Goal: Task Accomplishment & Management: Complete application form

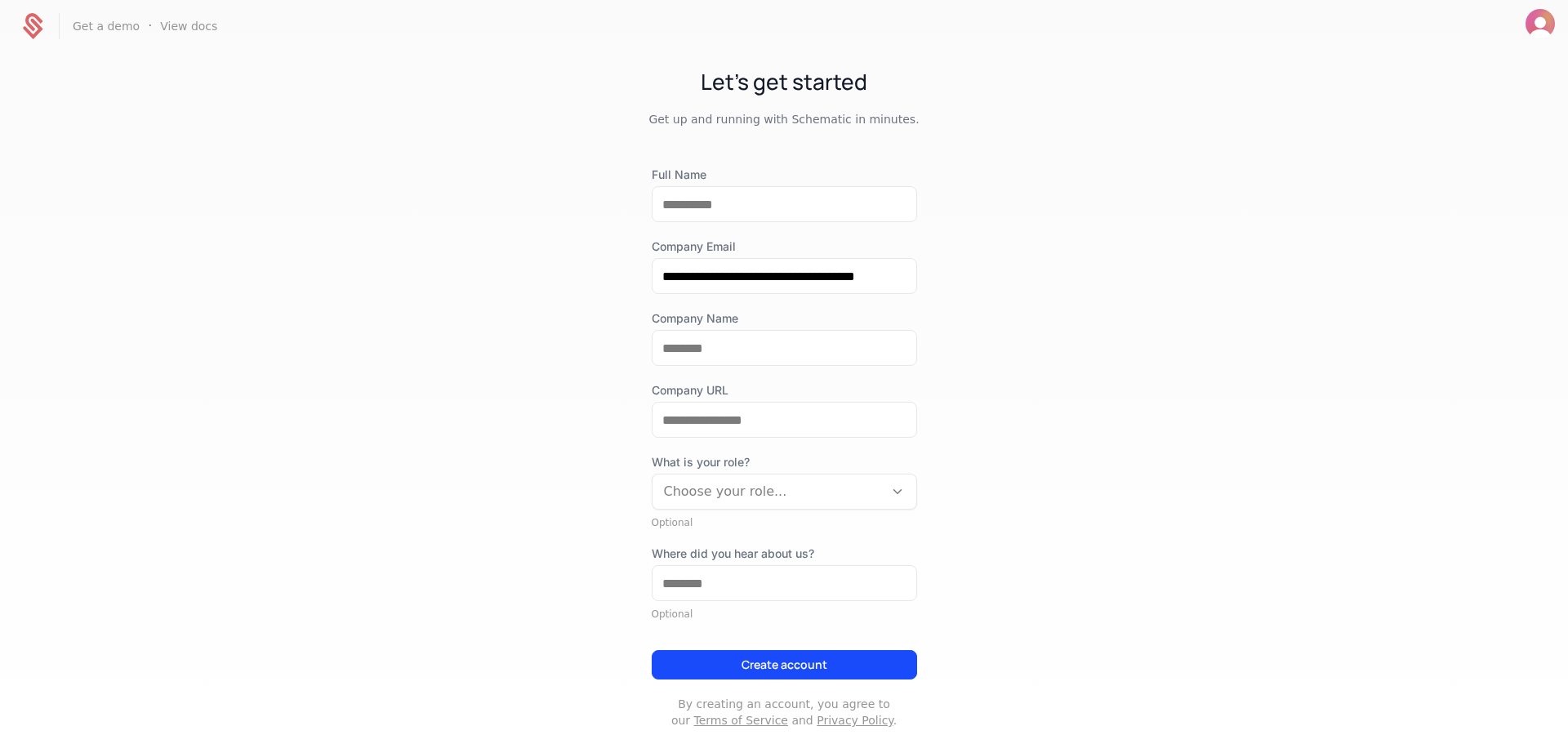
click at [716, 231] on div "**********" at bounding box center [784, 448] width 265 height 562
click at [719, 215] on input "Full Name" at bounding box center [784, 204] width 264 height 35
type input "**********"
click at [836, 365] on div at bounding box center [784, 348] width 265 height 36
click at [846, 356] on input "Company Name" at bounding box center [784, 348] width 264 height 35
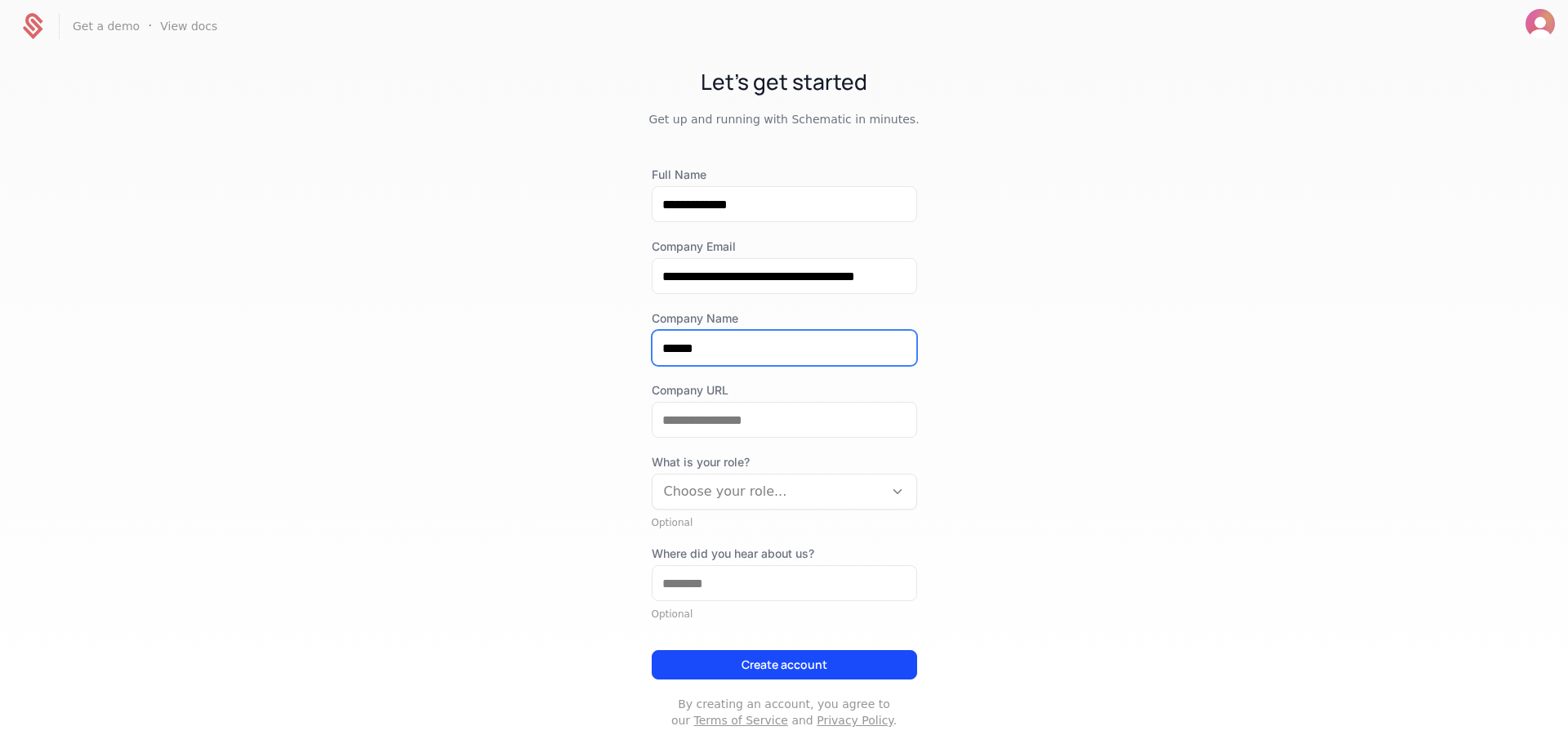
type input "******"
click at [686, 493] on div at bounding box center [768, 492] width 208 height 23
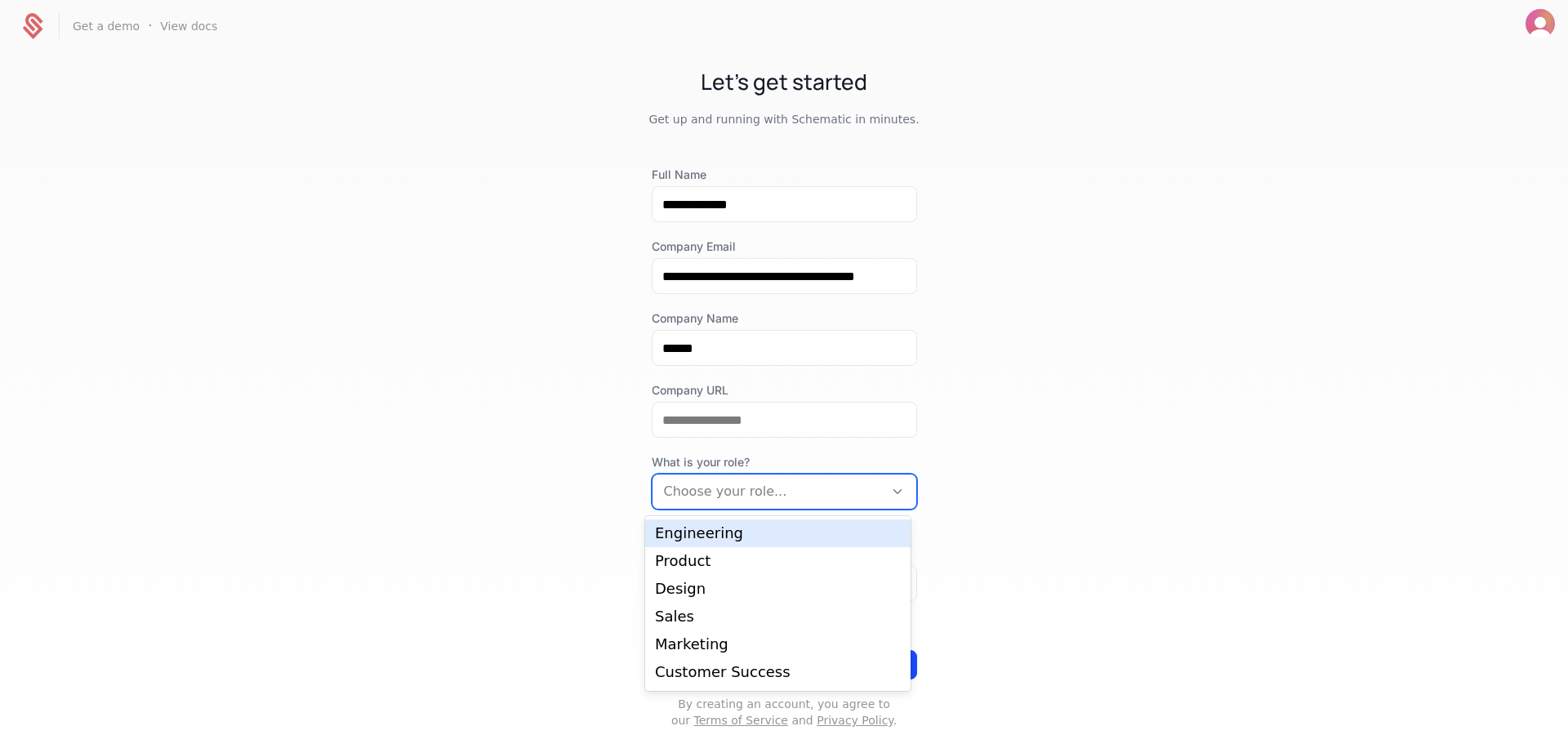
click at [692, 526] on div "Engineering" at bounding box center [777, 533] width 246 height 15
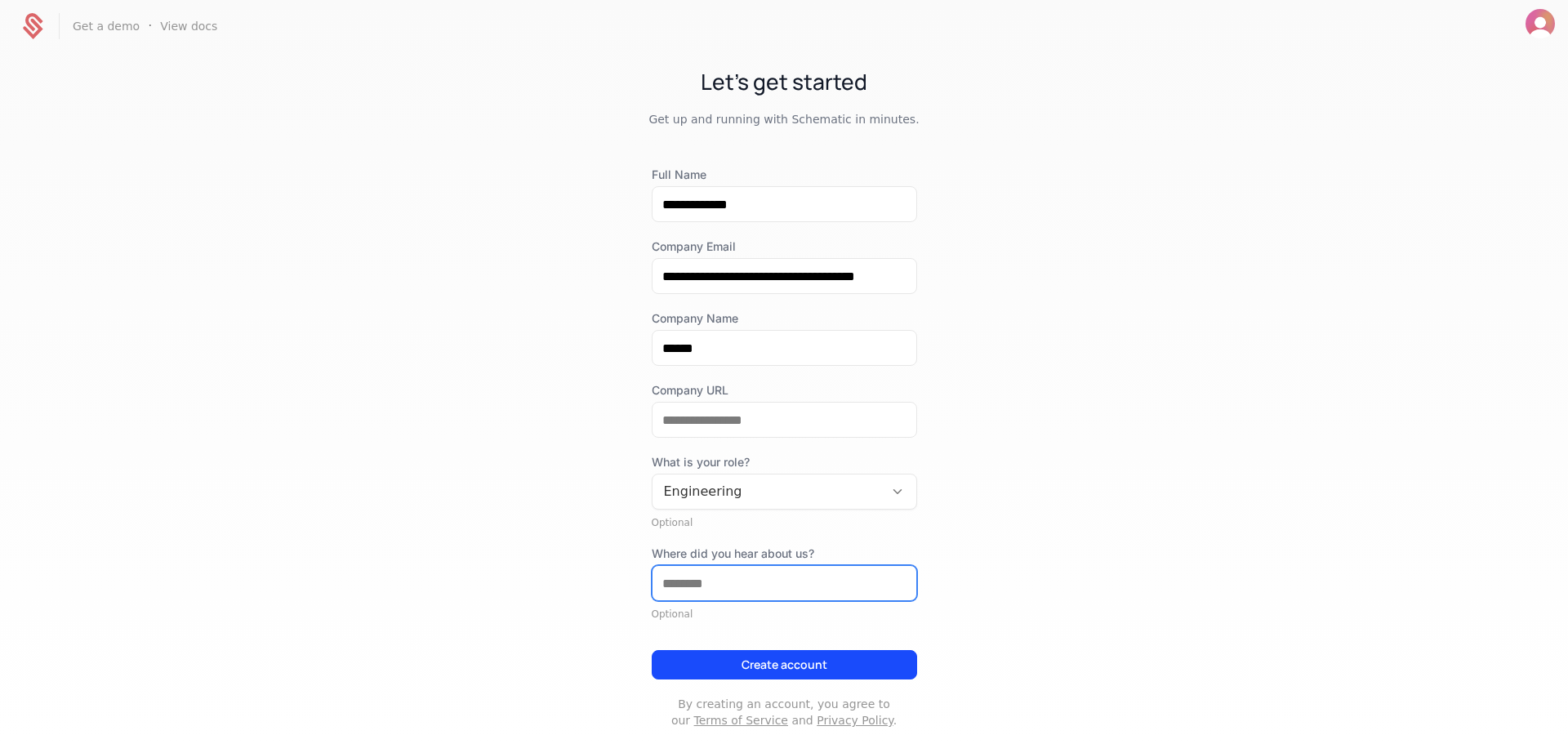
click at [705, 599] on input "Where did you hear about us?" at bounding box center [784, 583] width 264 height 35
type input "**********"
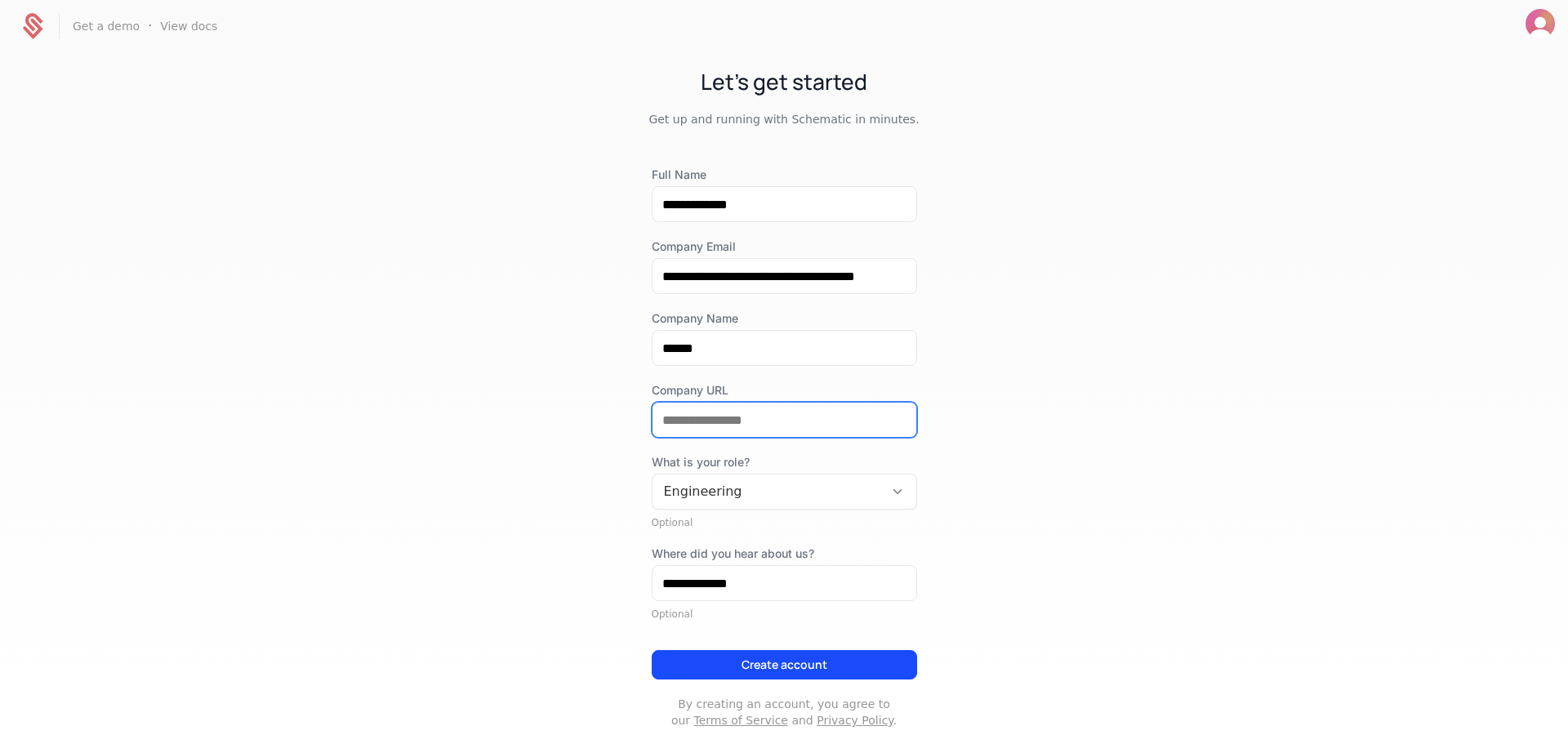
click at [768, 413] on input "Company URL" at bounding box center [784, 419] width 264 height 35
type input "**********"
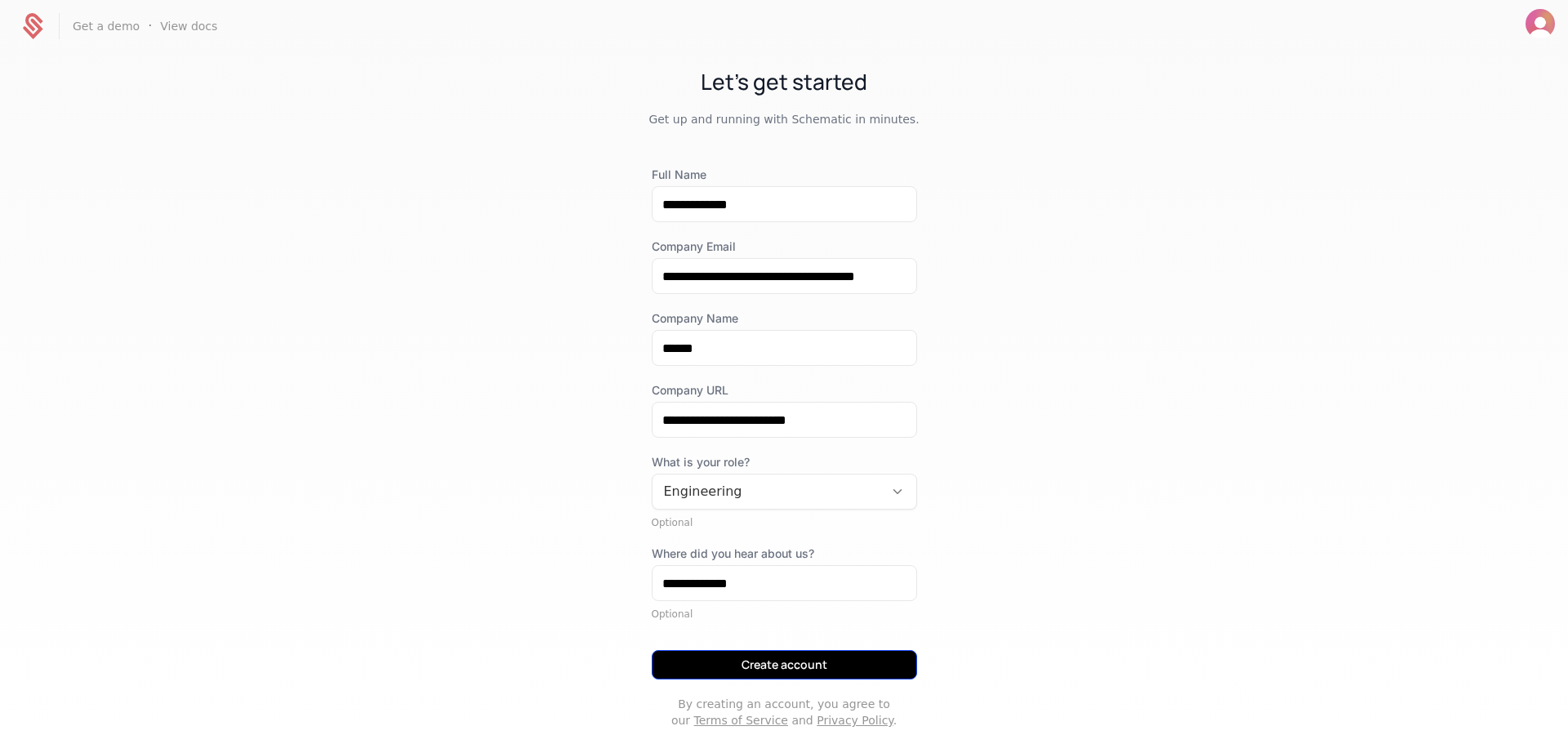
click at [755, 671] on button "Create account" at bounding box center [784, 664] width 265 height 29
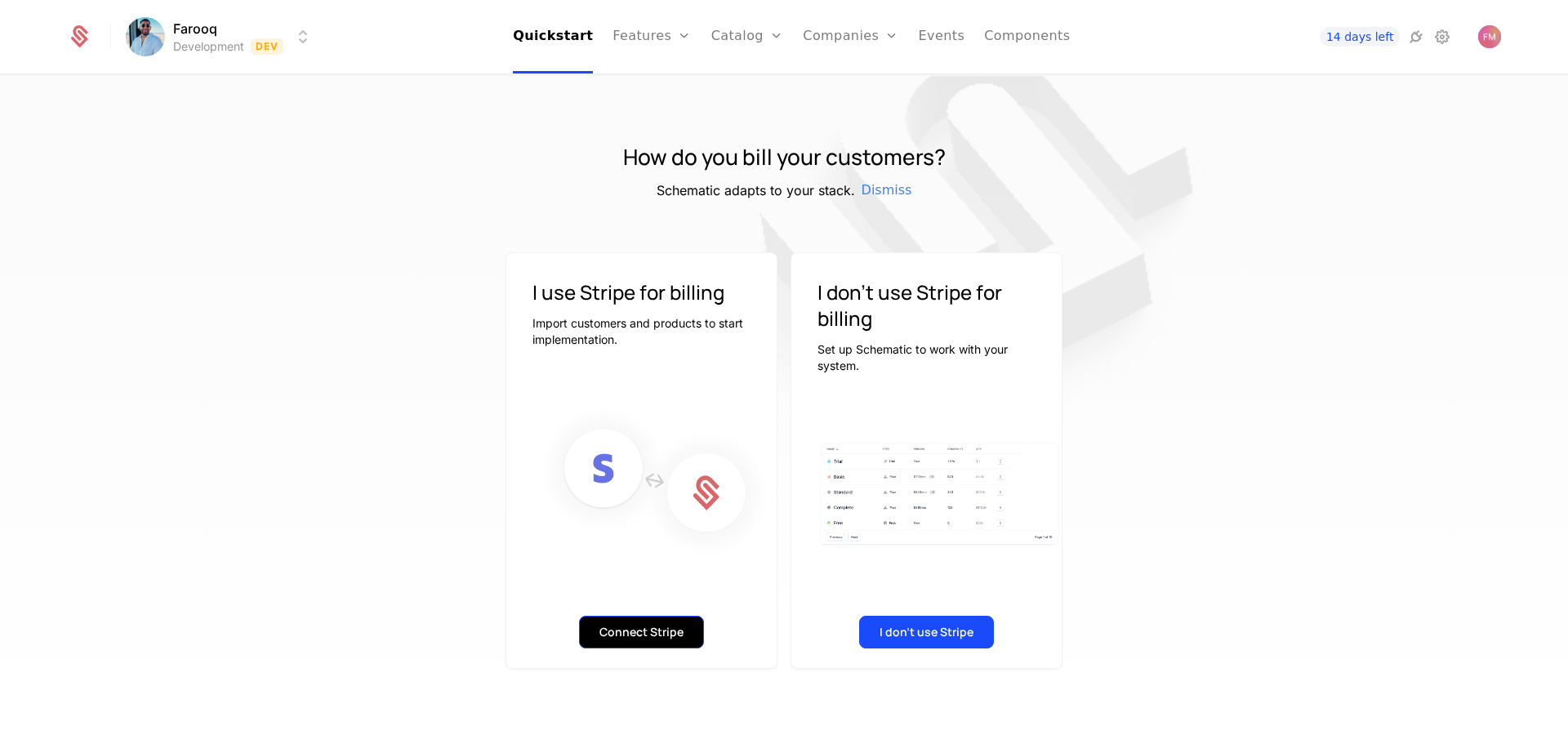
click at [637, 634] on button "Connect Stripe" at bounding box center [641, 632] width 125 height 33
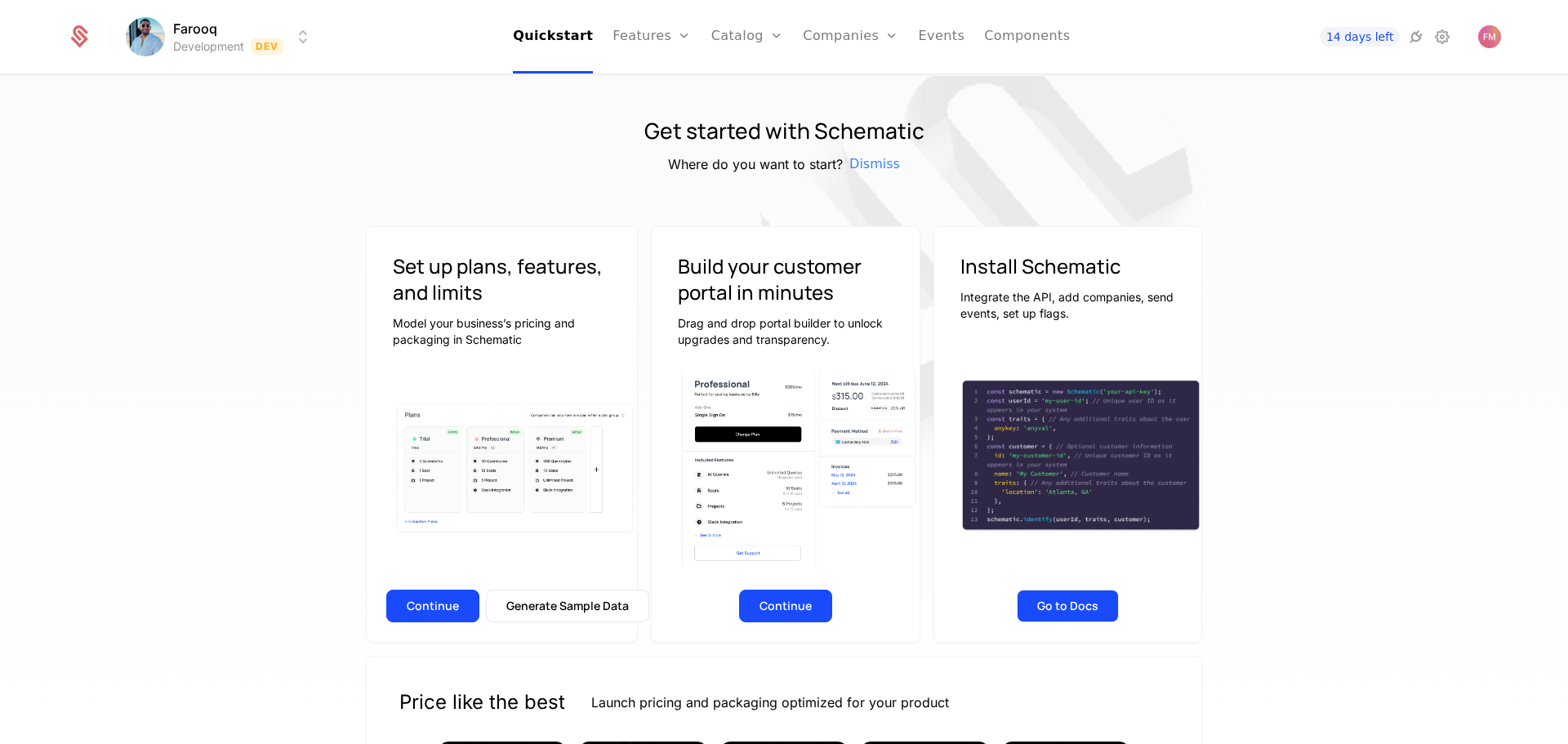
click at [1071, 608] on button "Go to Docs" at bounding box center [1067, 606] width 102 height 33
click at [788, 614] on button "Continue" at bounding box center [785, 606] width 93 height 33
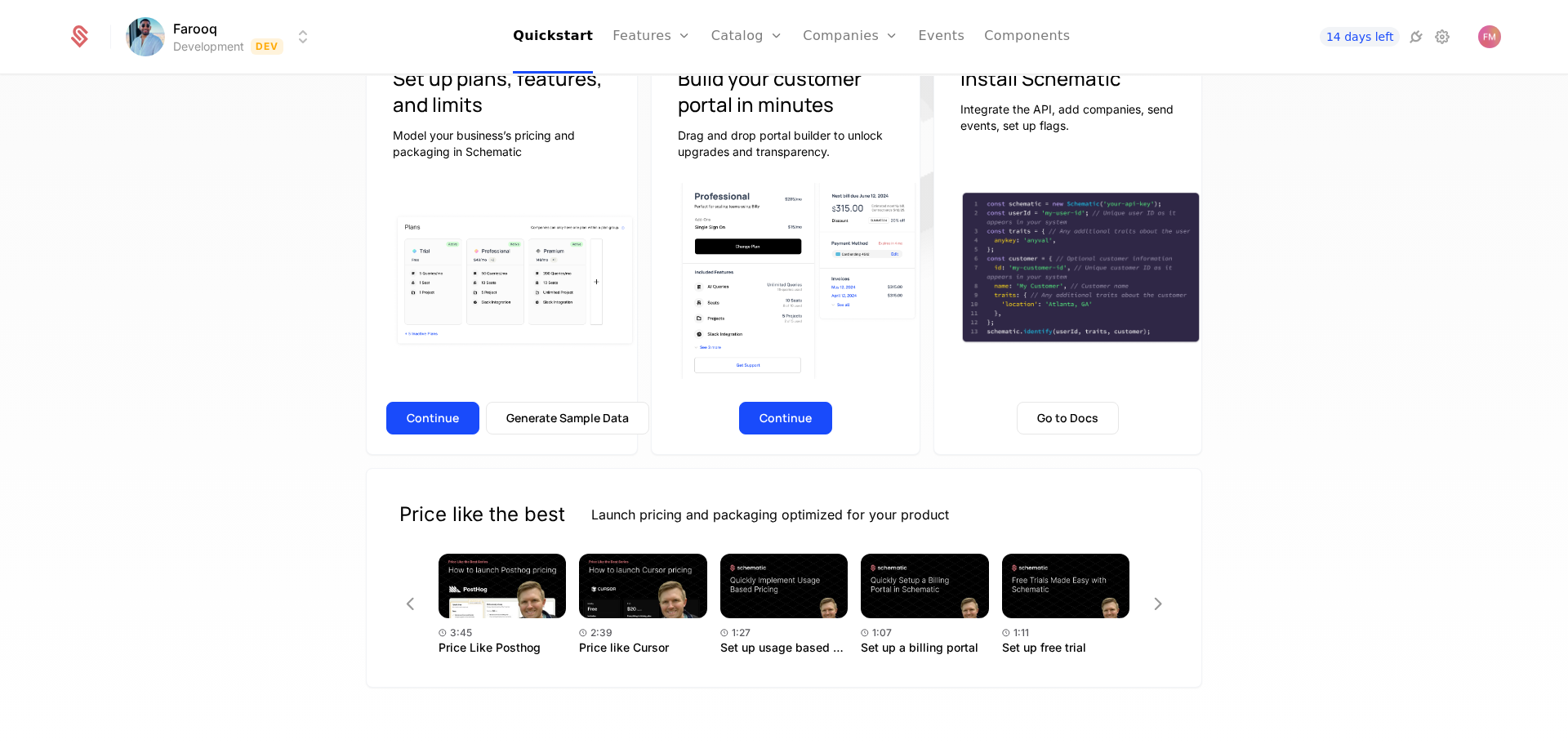
scroll to position [200, 0]
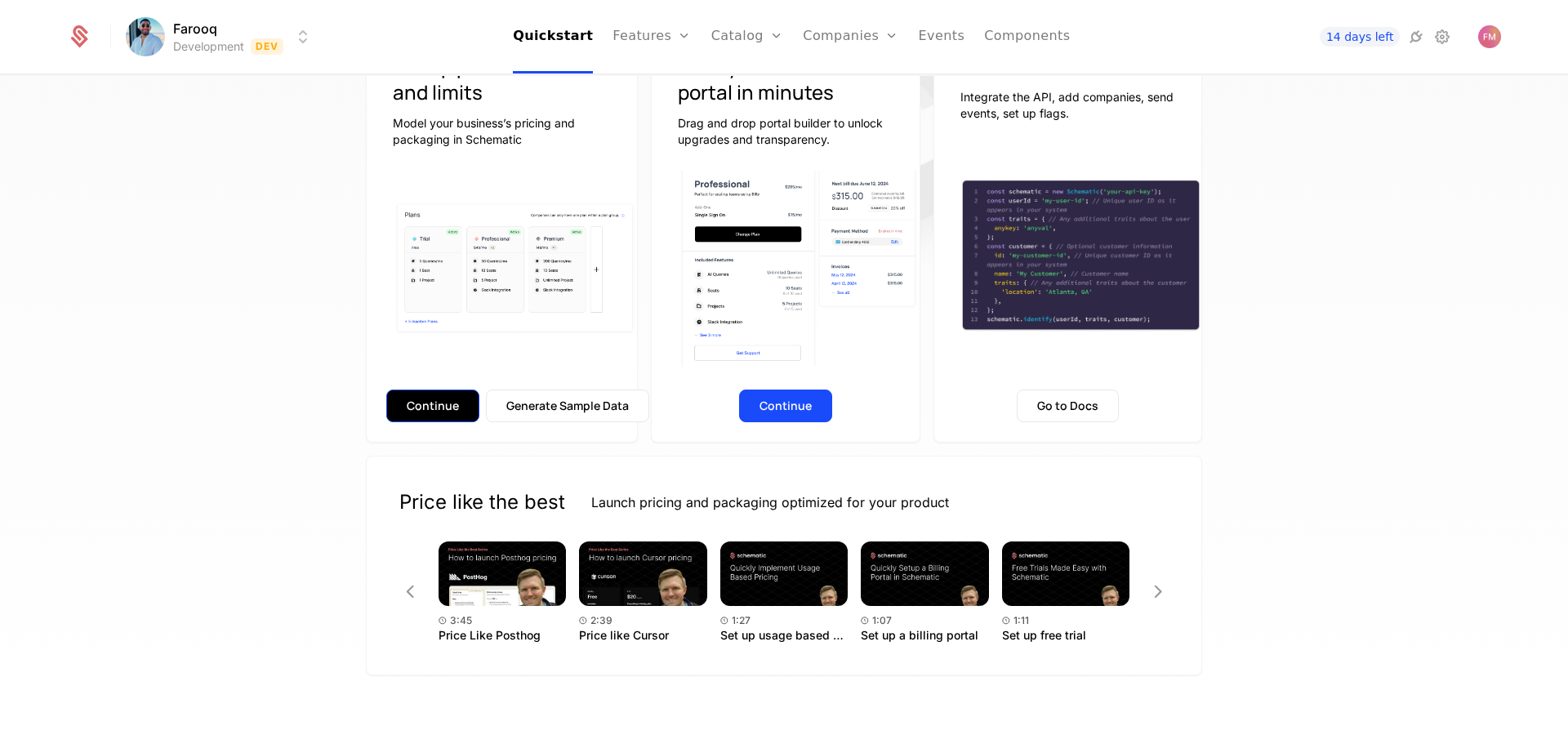
click at [449, 410] on button "Continue" at bounding box center [433, 406] width 93 height 33
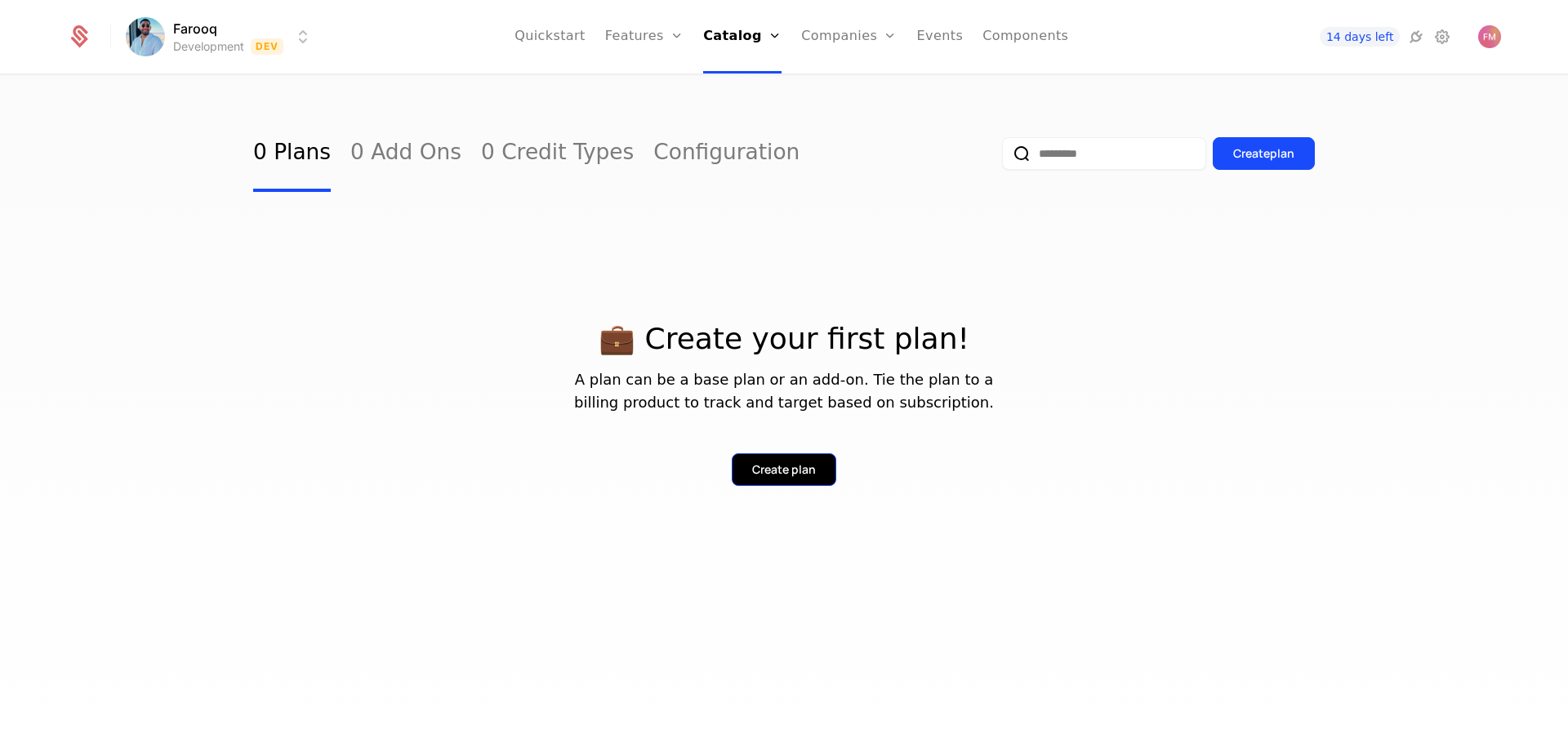
click at [818, 467] on button "Create plan" at bounding box center [784, 469] width 105 height 33
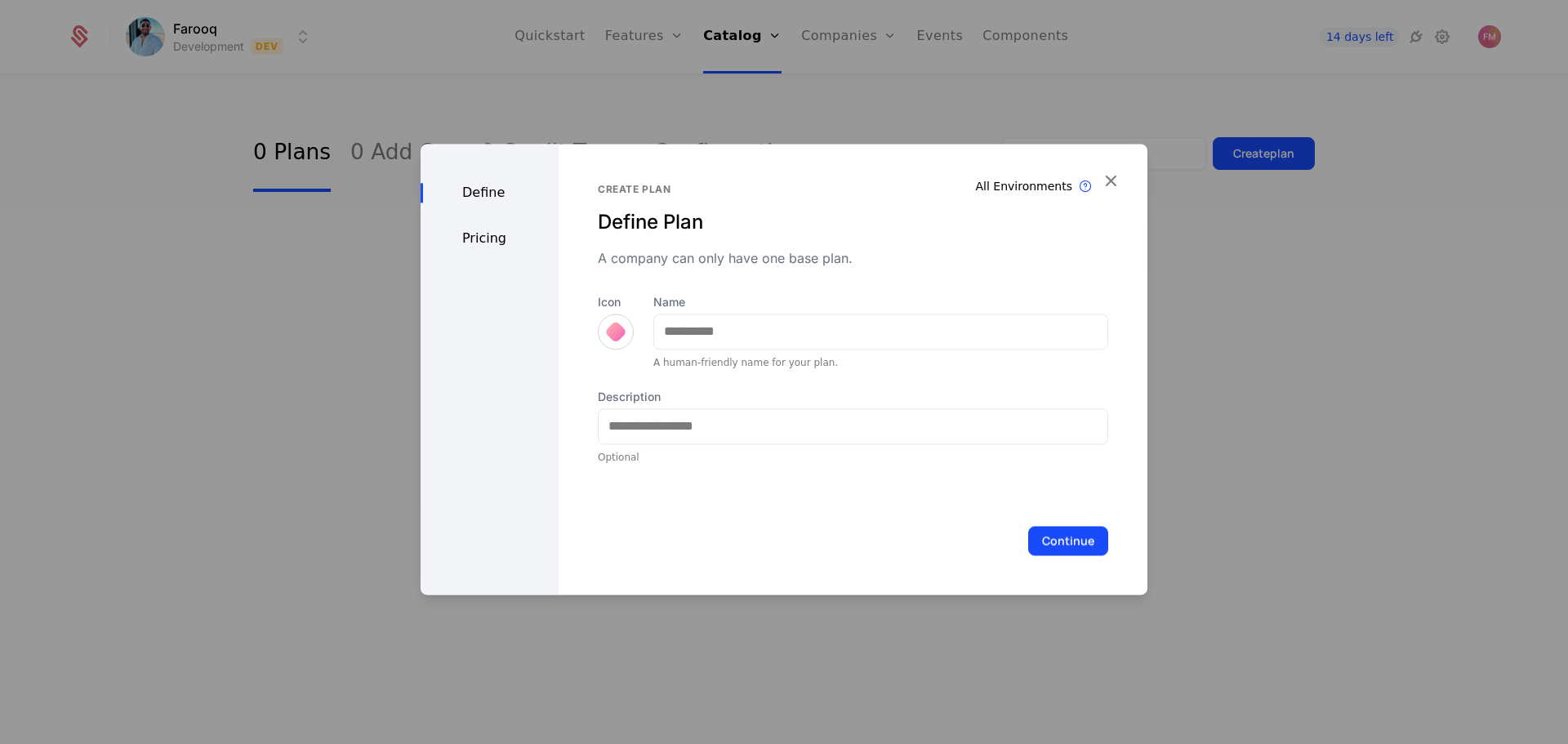
click at [1123, 191] on div "All Environments Plan exist in all environments Create plan Define Plan A compa…" at bounding box center [853, 369] width 589 height 451
click at [1117, 186] on icon "button" at bounding box center [1111, 181] width 21 height 21
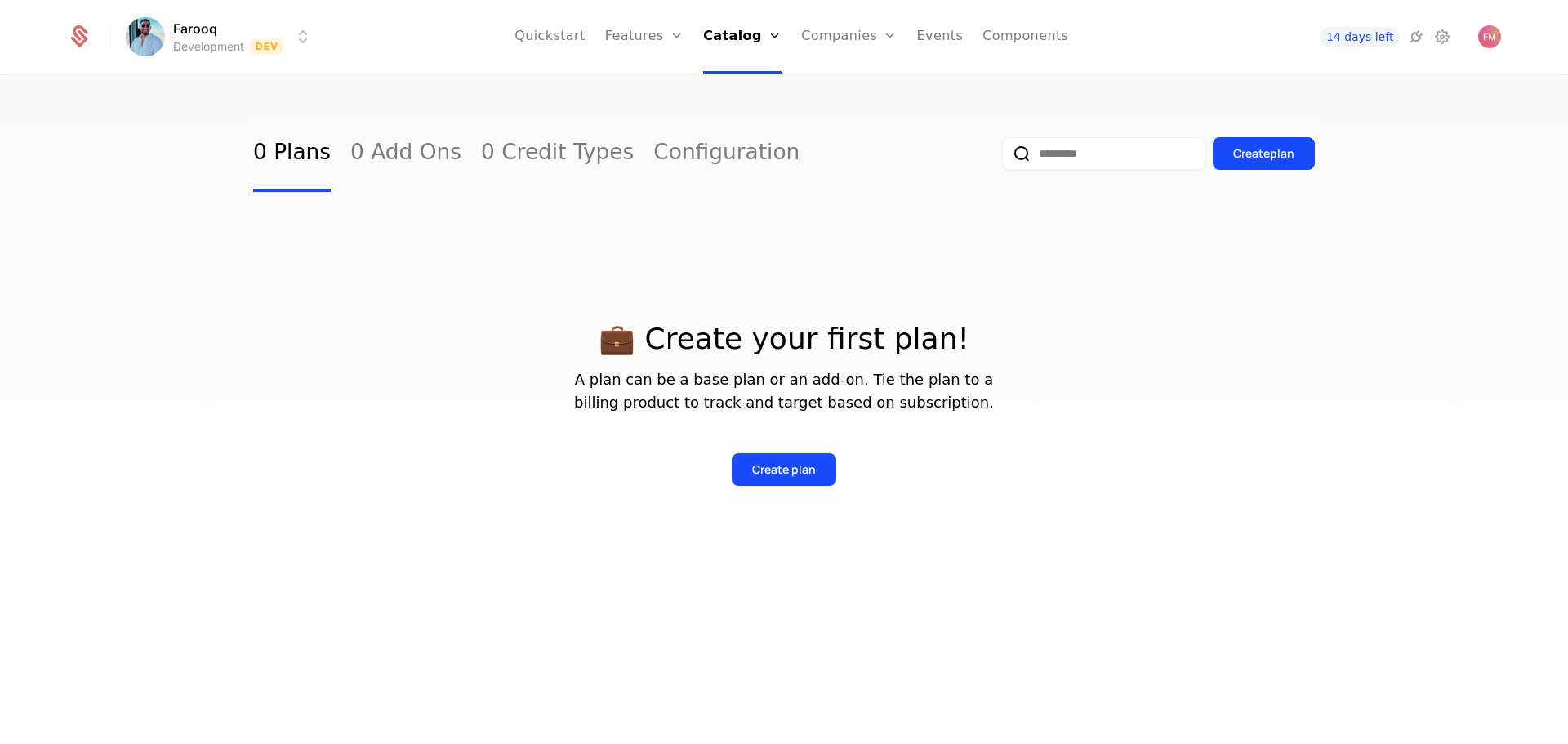
click at [144, 17] on html "Farooq Development Dev Quickstart Features Features Flags Catalog Plans Add Ons…" at bounding box center [784, 372] width 1568 height 744
click at [85, 31] on html "Farooq Development Dev Quickstart Features Features Flags Catalog Plans Add Ons…" at bounding box center [784, 372] width 1568 height 744
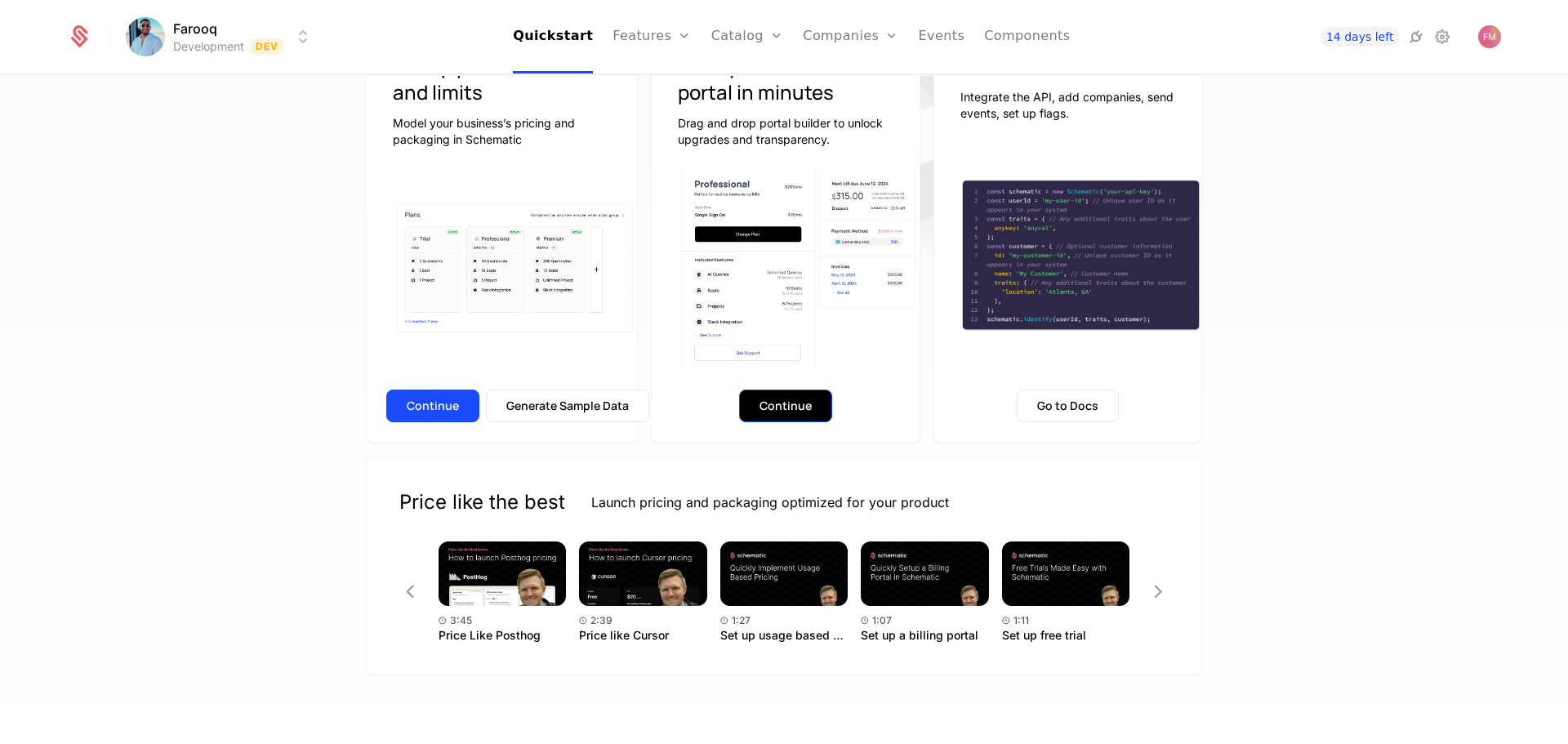
scroll to position [119, 0]
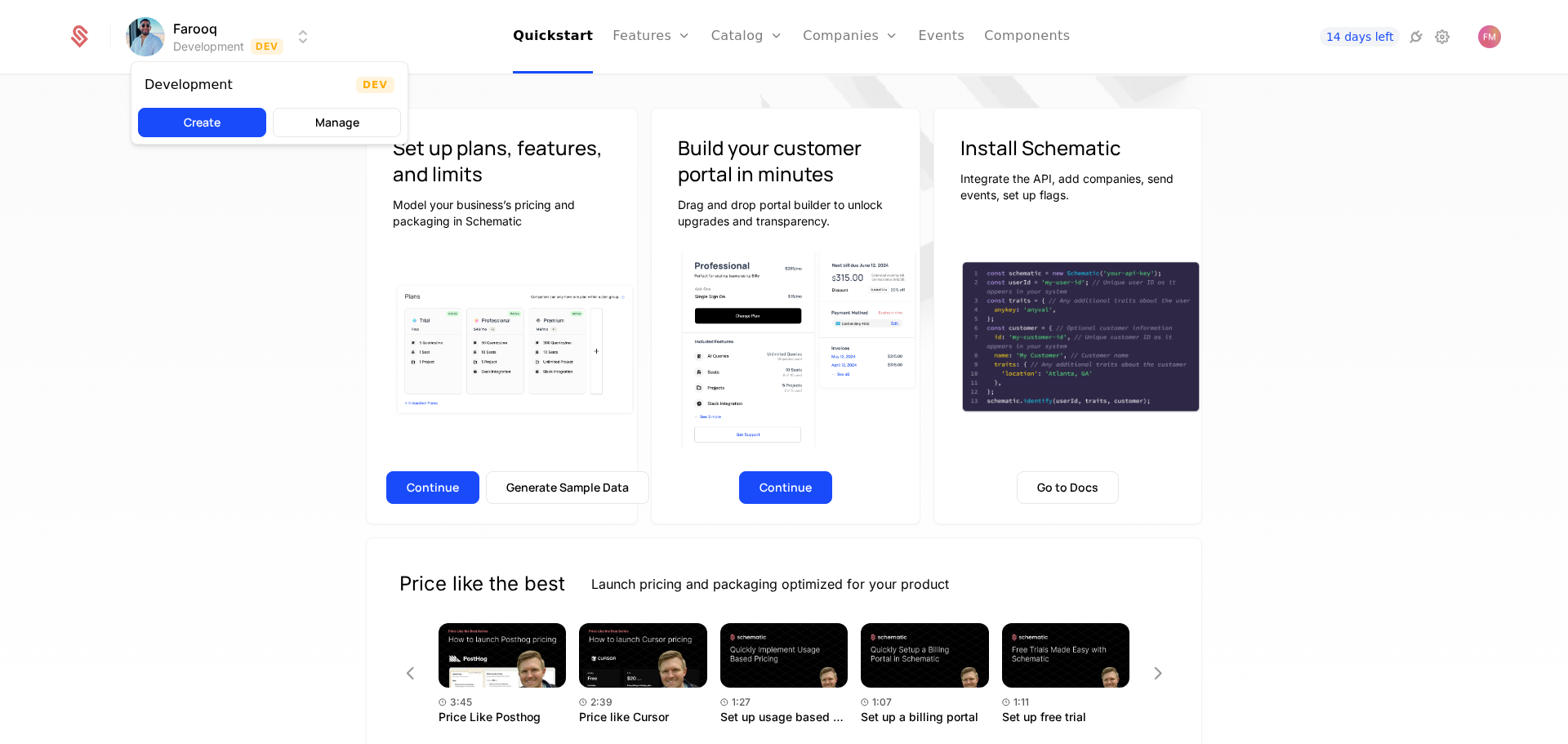
click at [300, 41] on html "Farooq Development Dev Quickstart Features Features Flags Catalog Plans Add Ons…" at bounding box center [784, 372] width 1568 height 744
click at [674, 34] on html "Farooq Development Dev Quickstart Features Features Flags Catalog Plans Add Ons…" at bounding box center [784, 372] width 1568 height 744
click at [582, 38] on link "Quickstart" at bounding box center [553, 36] width 80 height 74
click at [173, 34] on html "Farooq Development Dev Quickstart Features Features Flags Catalog Plans Add Ons…" at bounding box center [784, 372] width 1568 height 744
click at [80, 36] on html "Farooq Development Dev Quickstart Features Features Flags Catalog Plans Add Ons…" at bounding box center [784, 372] width 1568 height 744
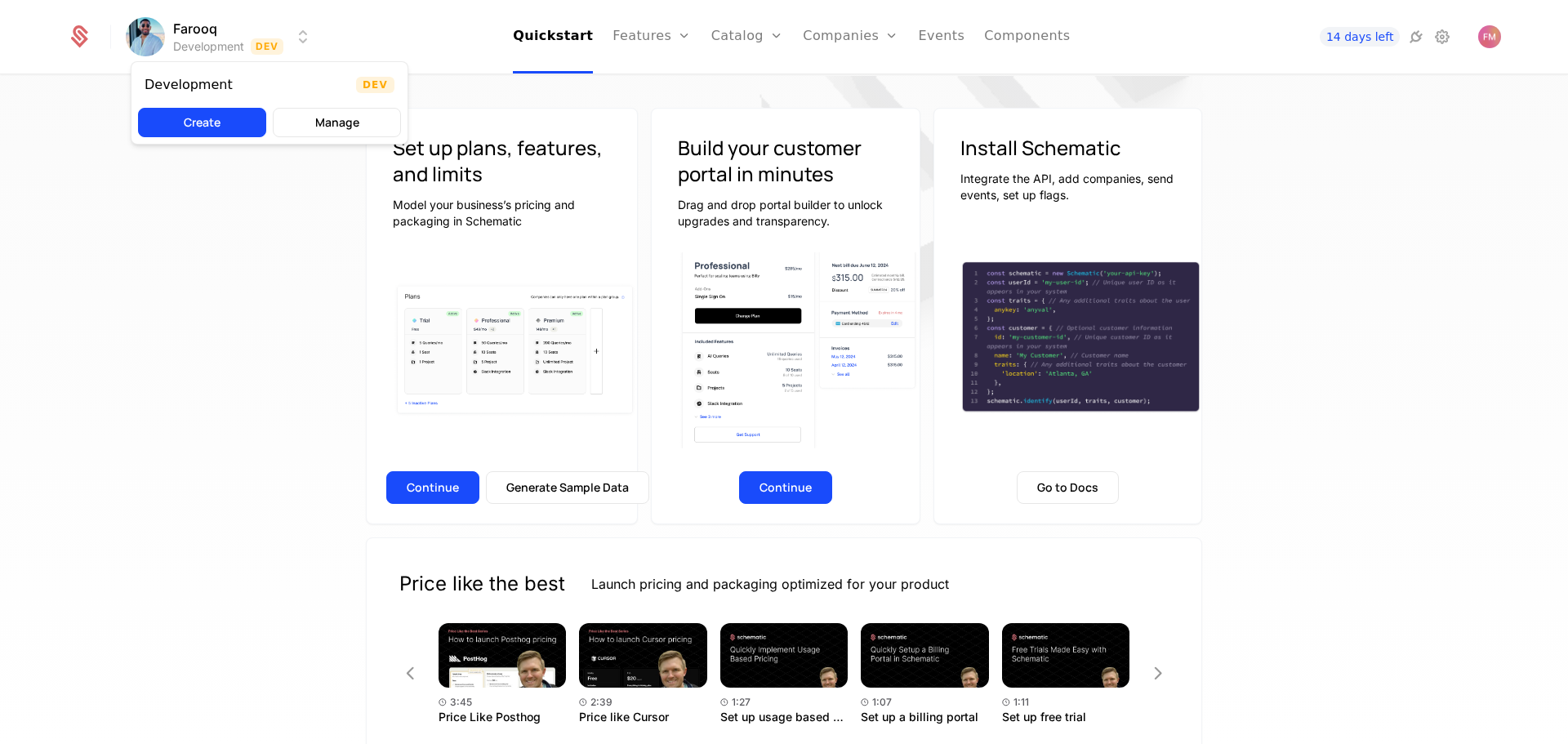
click at [244, 35] on html "Farooq Development Dev Quickstart Features Features Flags Catalog Plans Add Ons…" at bounding box center [784, 372] width 1568 height 744
click at [198, 110] on button "Create" at bounding box center [202, 122] width 129 height 29
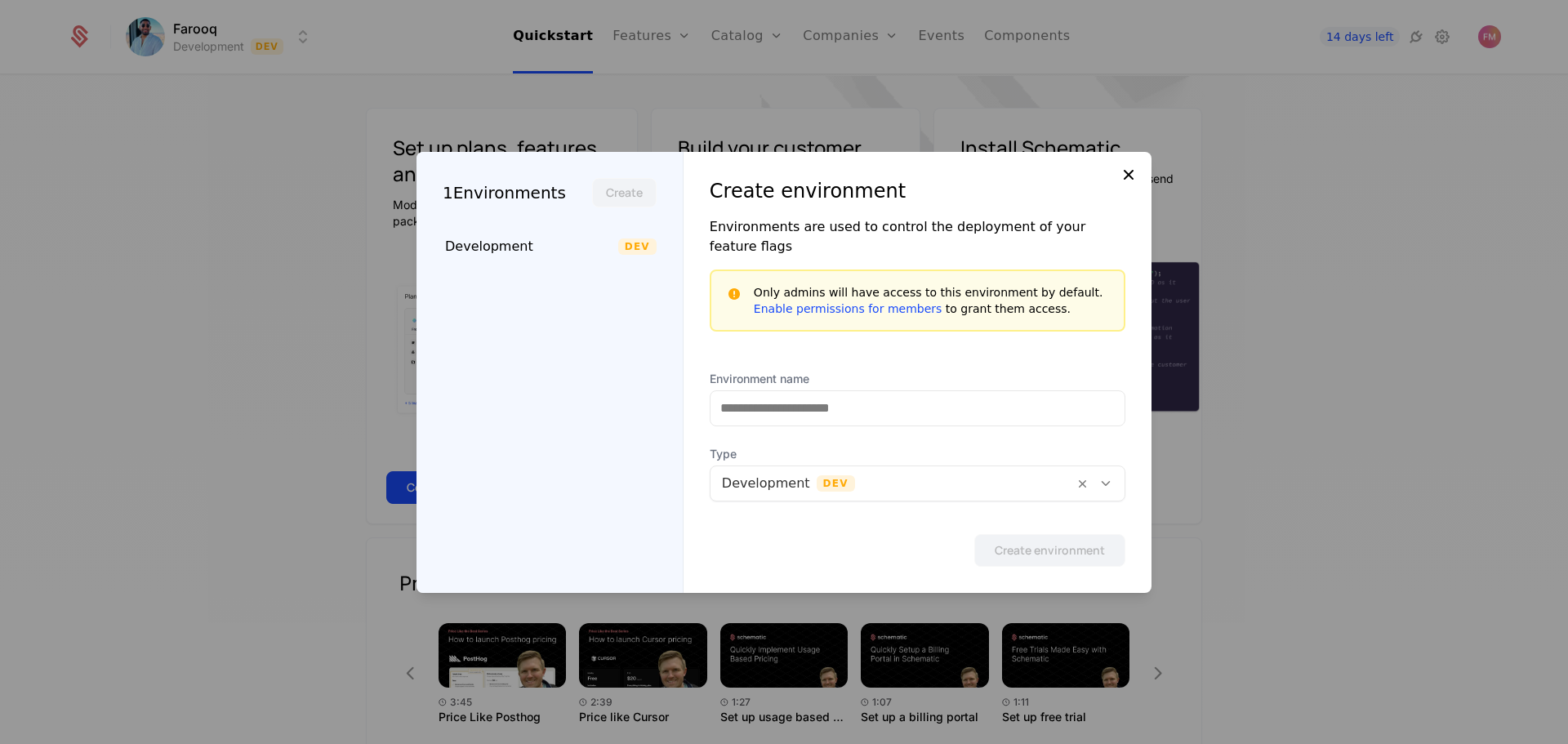
click at [1127, 184] on icon at bounding box center [1128, 175] width 20 height 20
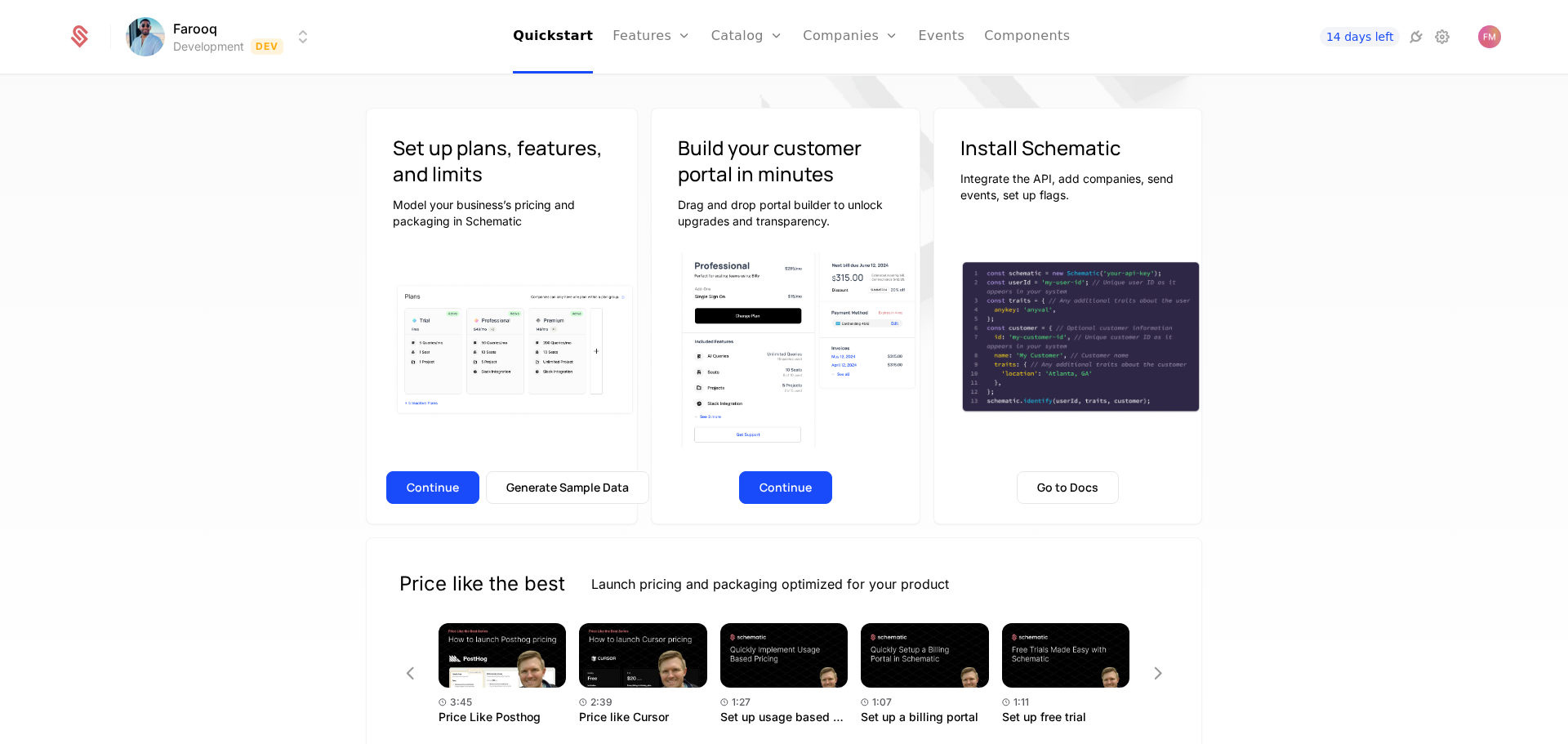
click at [92, 36] on div at bounding box center [90, 37] width 44 height 25
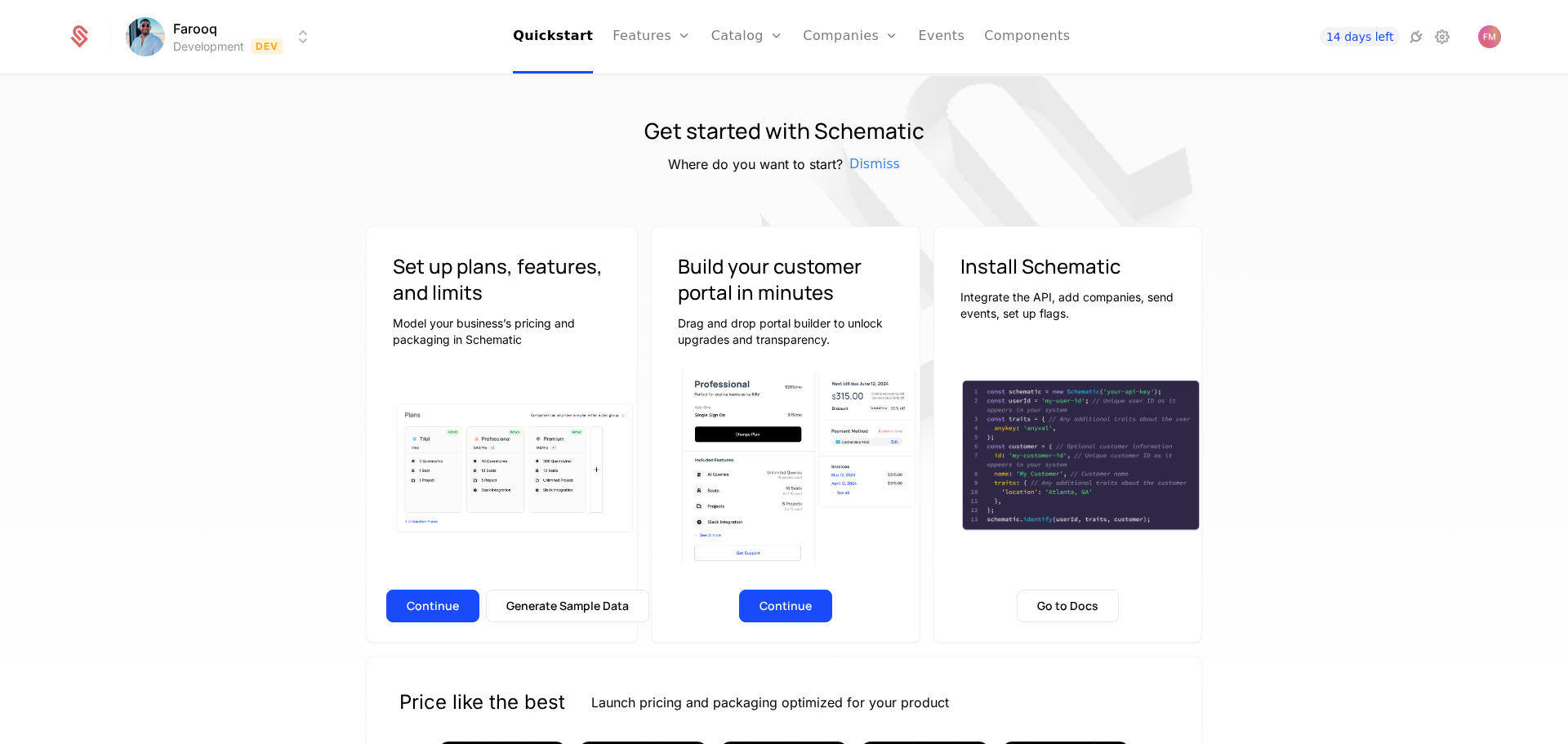
click at [74, 40] on icon at bounding box center [79, 39] width 17 height 18
click at [449, 605] on button "Continue" at bounding box center [433, 606] width 93 height 33
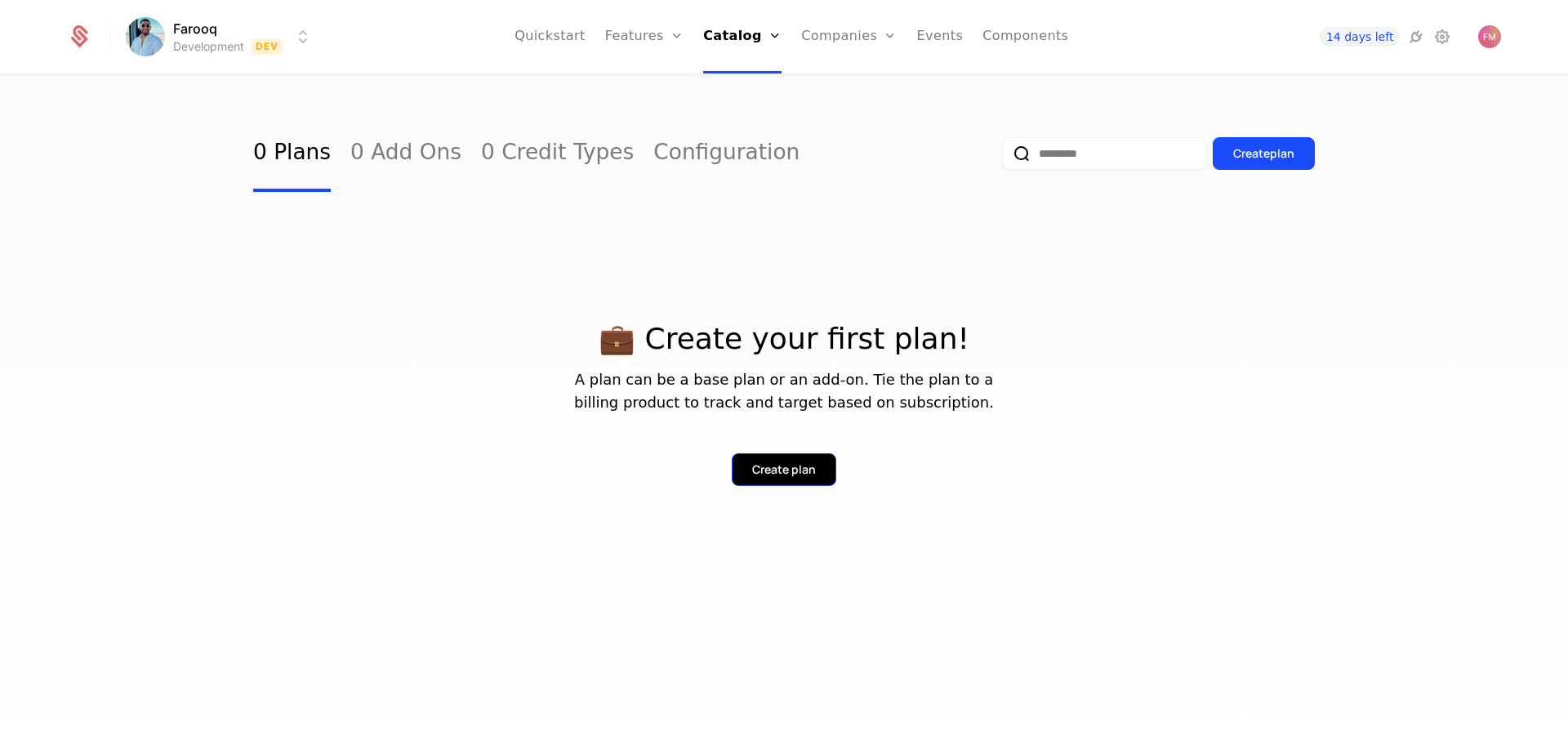
click at [807, 466] on div "Create plan" at bounding box center [784, 470] width 64 height 16
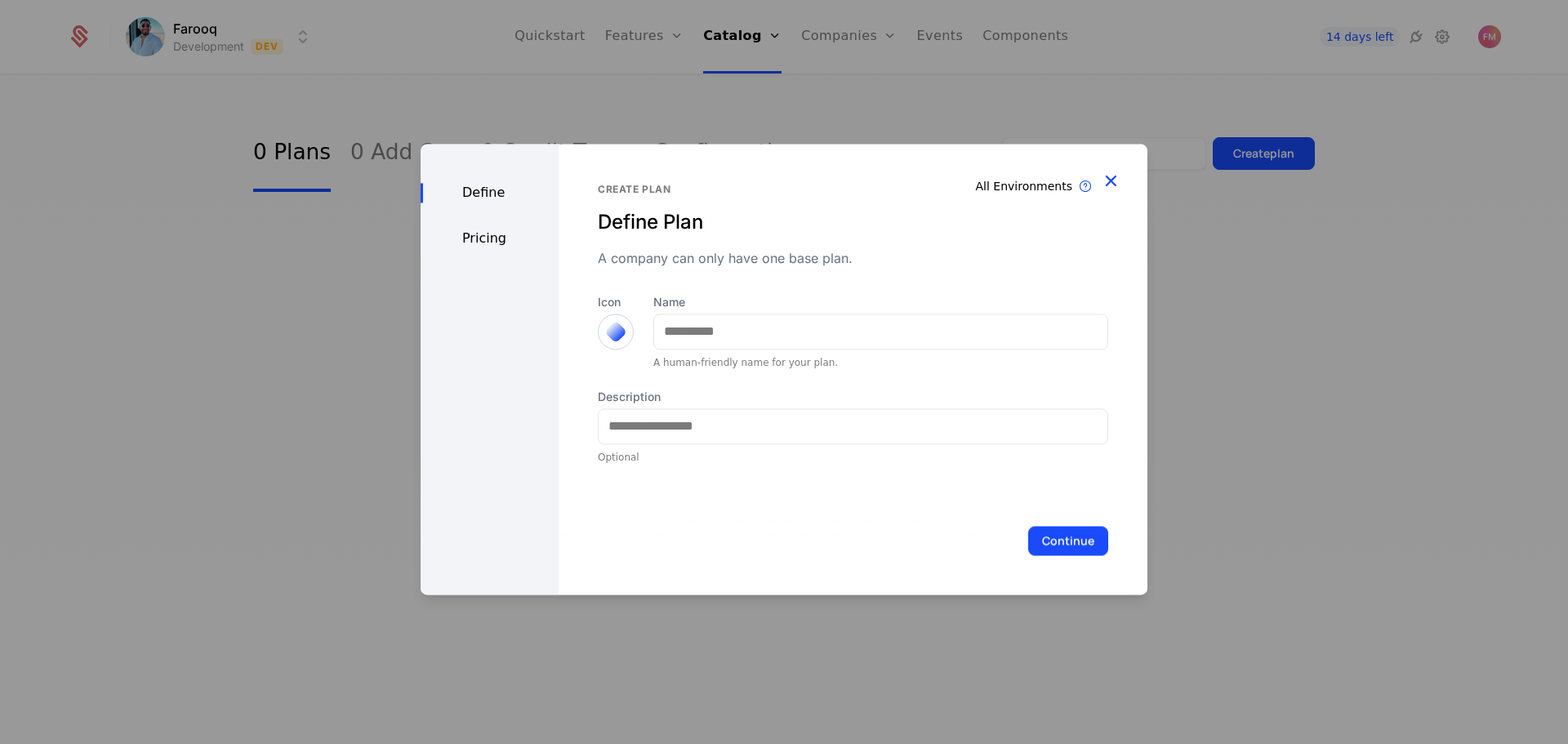
click at [1115, 182] on icon "button" at bounding box center [1111, 181] width 21 height 21
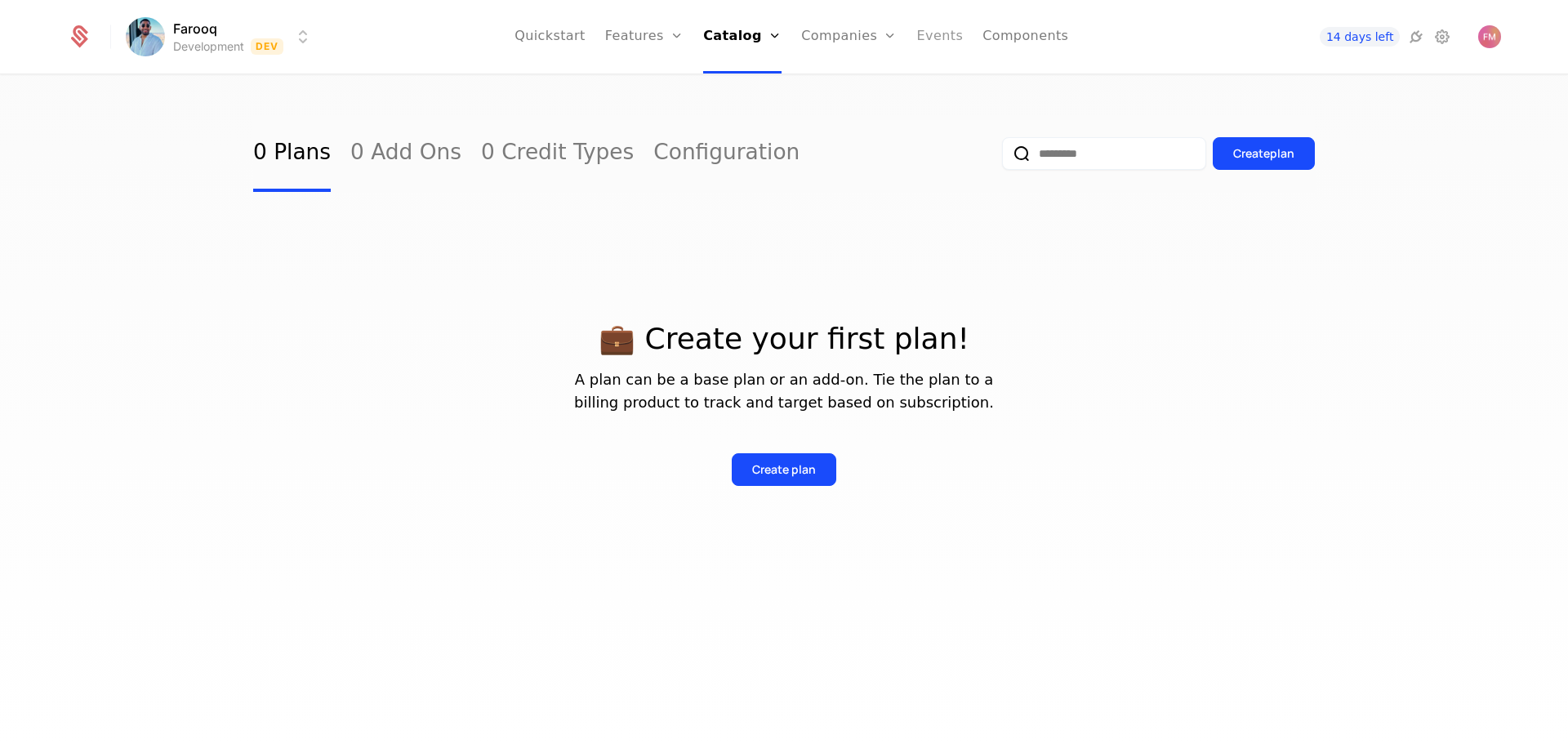
click at [917, 24] on link "Events" at bounding box center [940, 36] width 47 height 74
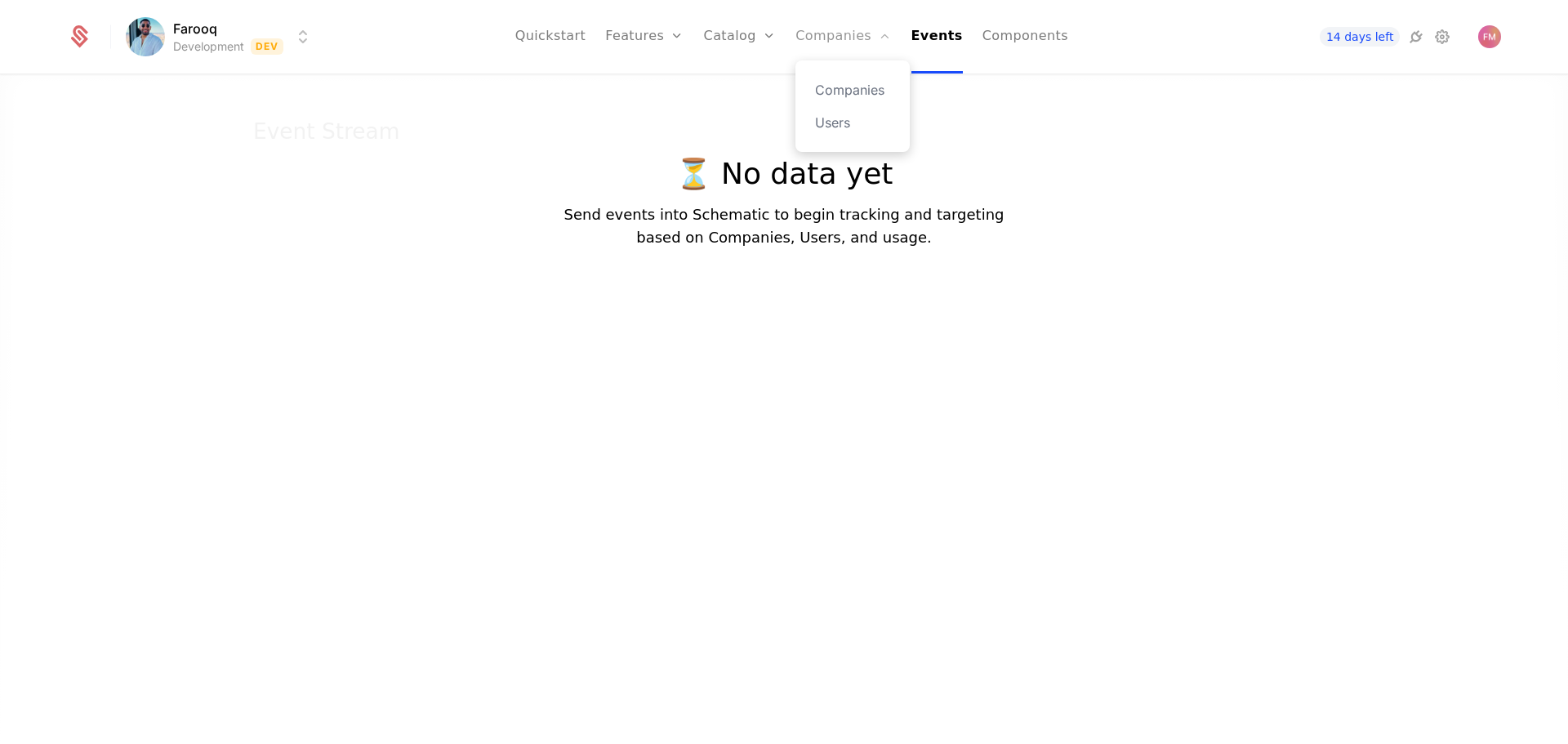
click at [841, 33] on link "Companies" at bounding box center [843, 36] width 96 height 74
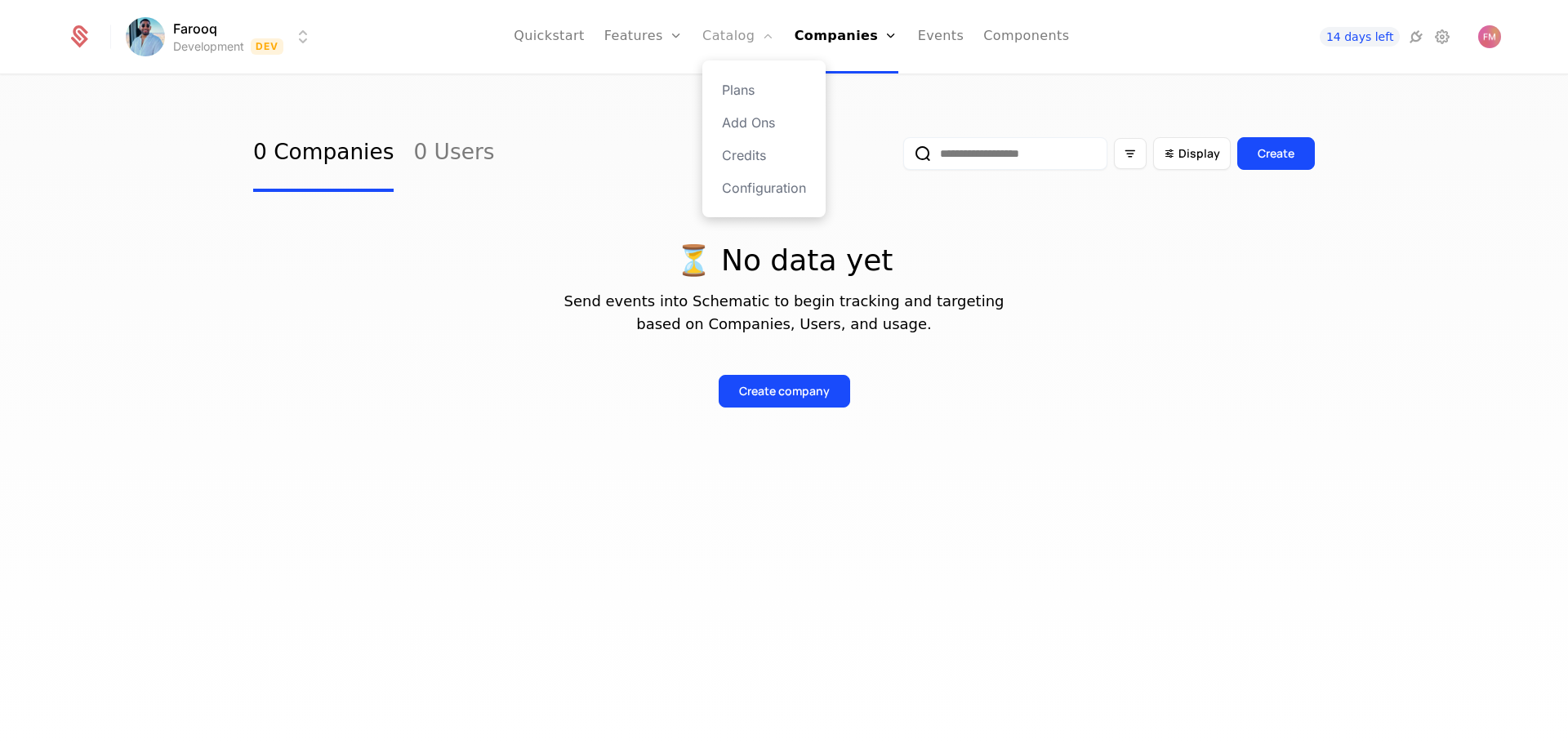
click at [758, 36] on link "Catalog" at bounding box center [738, 36] width 73 height 74
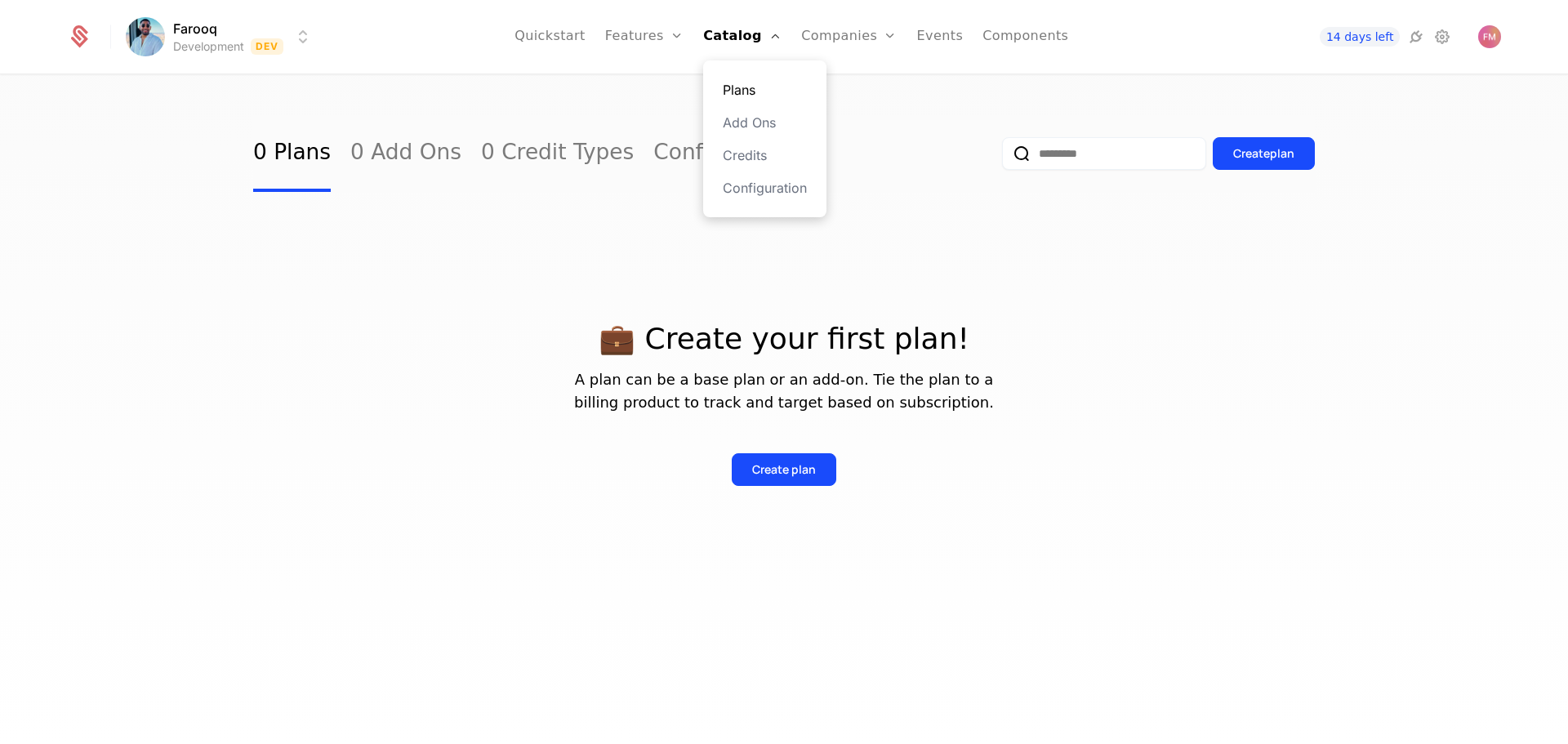
click at [748, 84] on link "Plans" at bounding box center [764, 90] width 84 height 20
click at [752, 90] on link "Plans" at bounding box center [764, 90] width 84 height 20
click at [774, 190] on link "Configuration" at bounding box center [764, 188] width 84 height 20
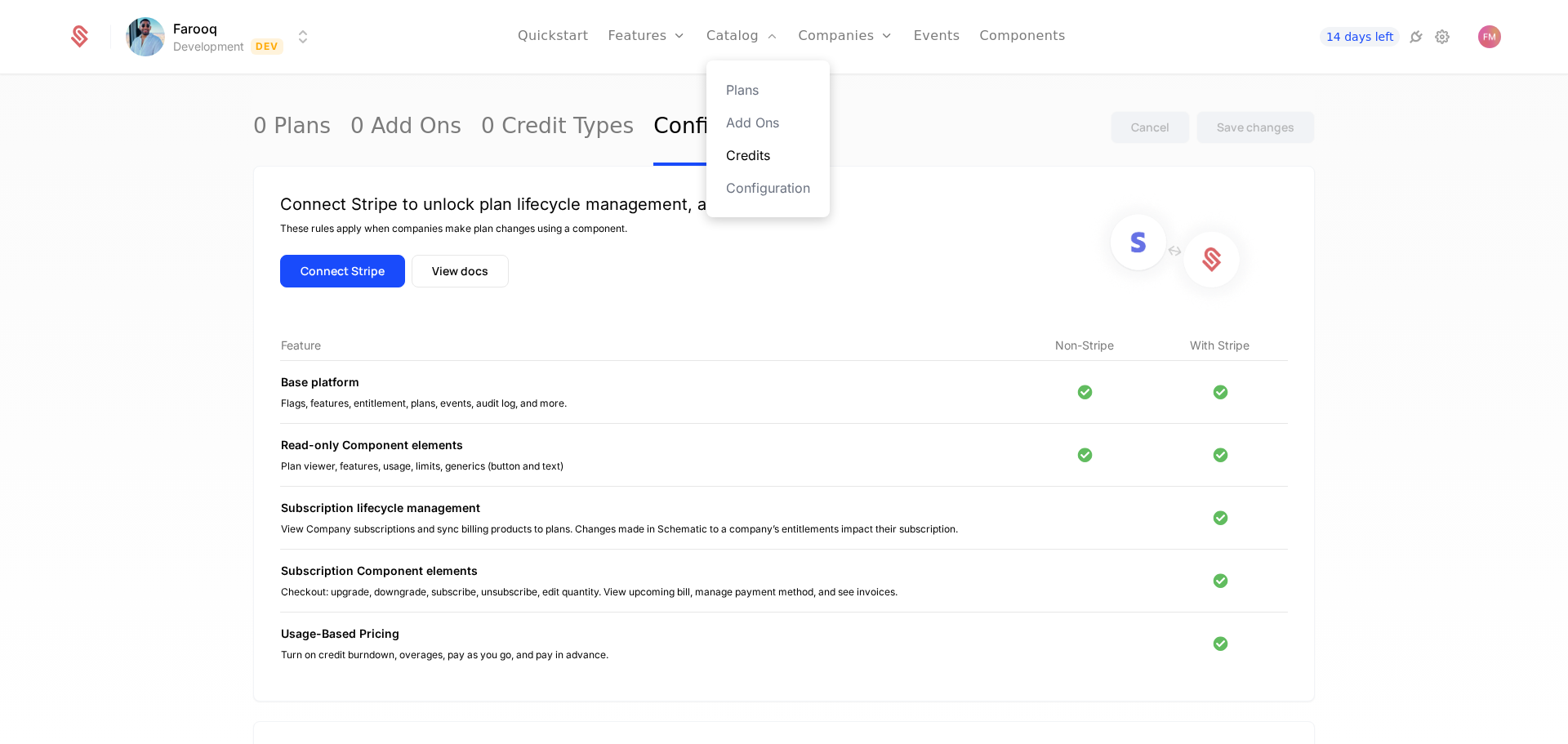
click at [773, 155] on link "Credits" at bounding box center [768, 155] width 84 height 20
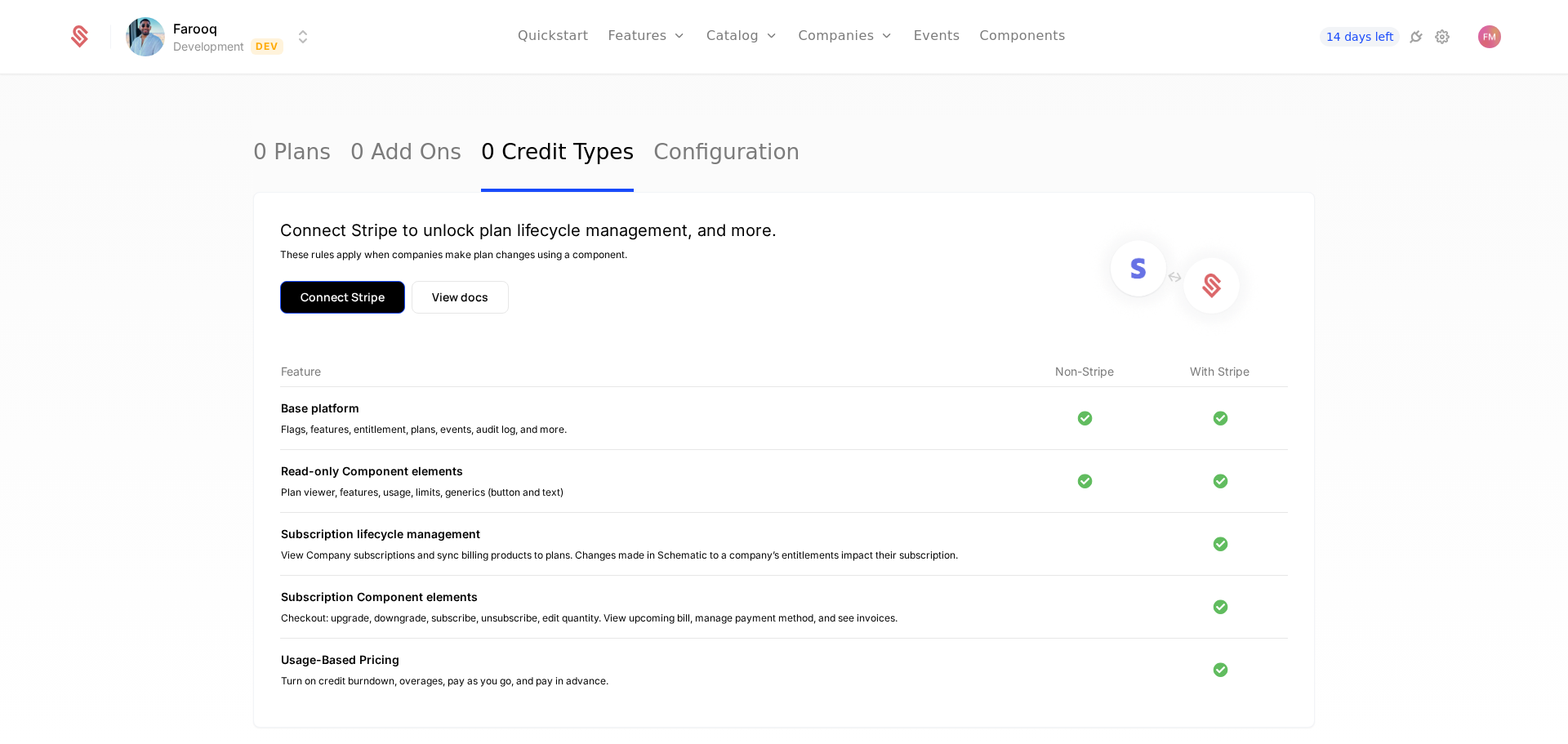
click at [348, 298] on button "Connect Stripe" at bounding box center [342, 297] width 125 height 33
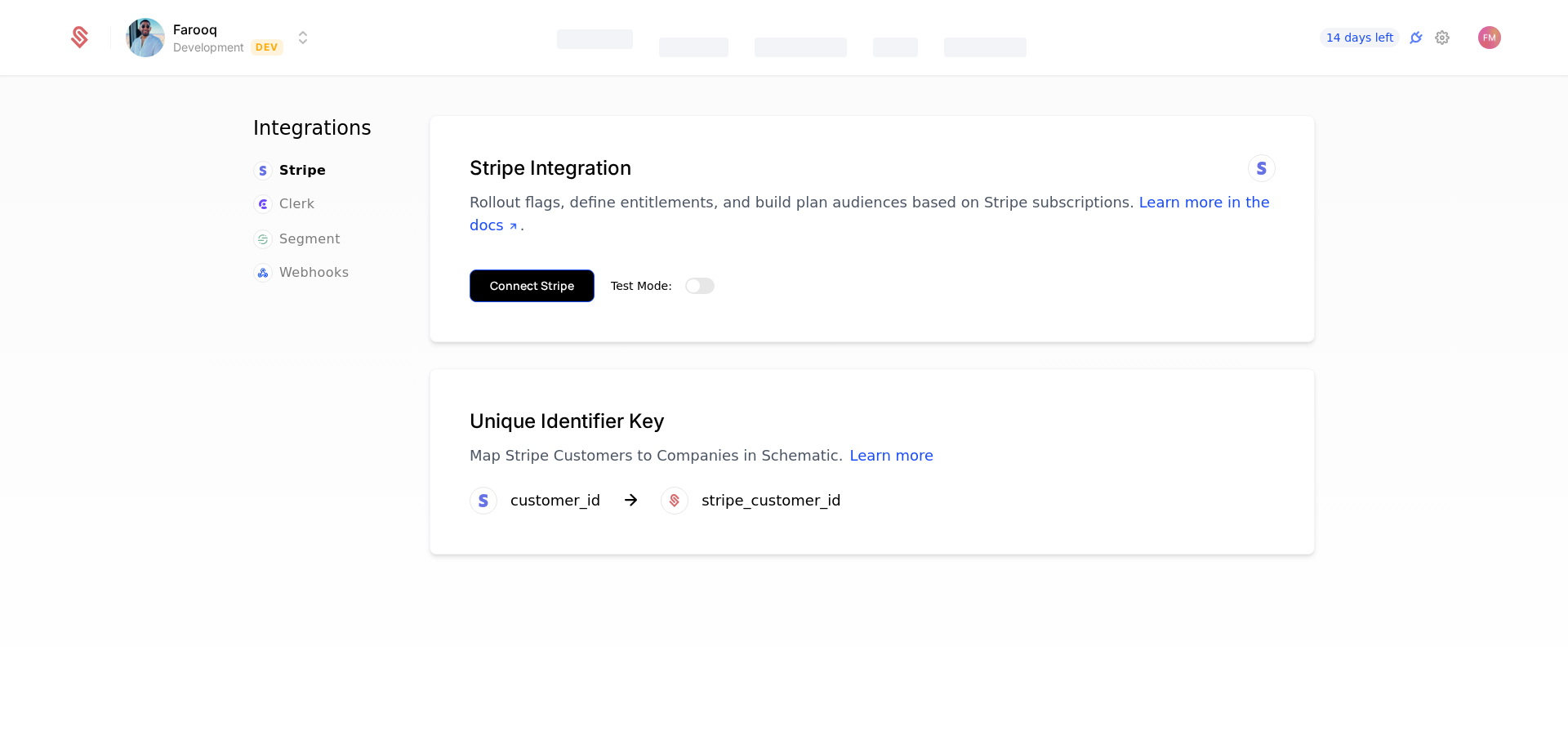
click at [543, 270] on button "Connect Stripe" at bounding box center [532, 286] width 125 height 33
click at [687, 279] on span "button" at bounding box center [693, 286] width 13 height 13
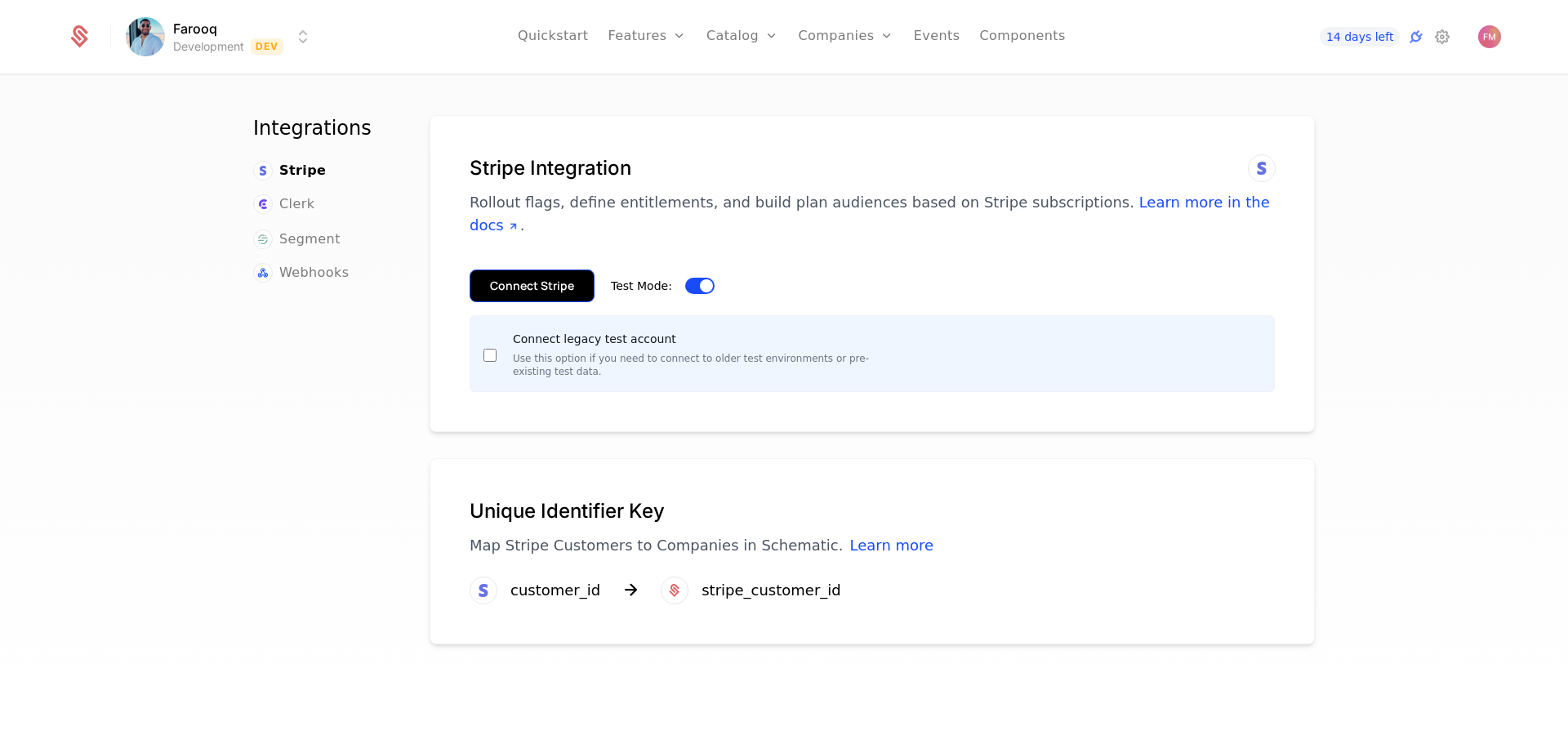
click at [489, 270] on button "Connect Stripe" at bounding box center [532, 286] width 125 height 33
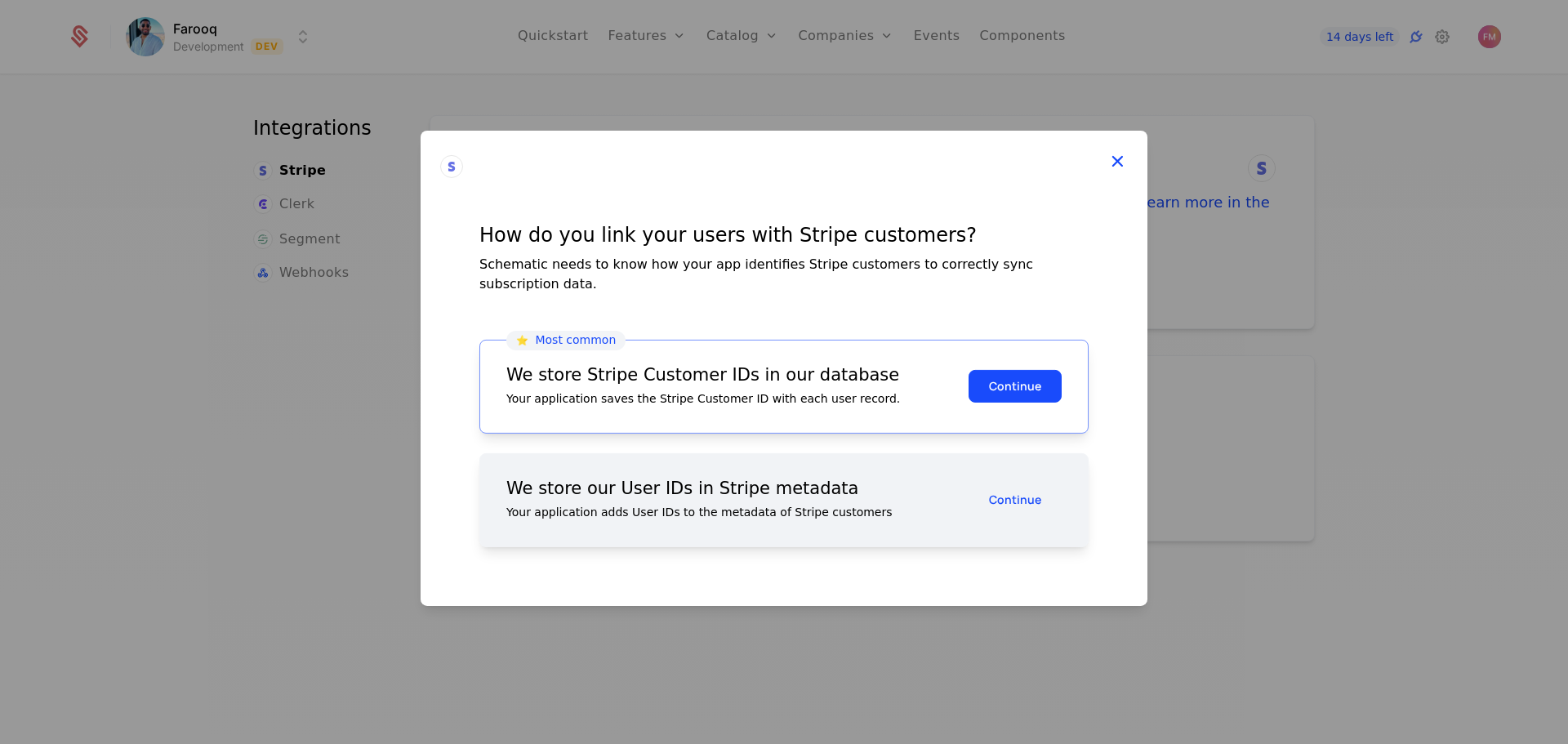
click at [1127, 161] on icon at bounding box center [1117, 161] width 21 height 21
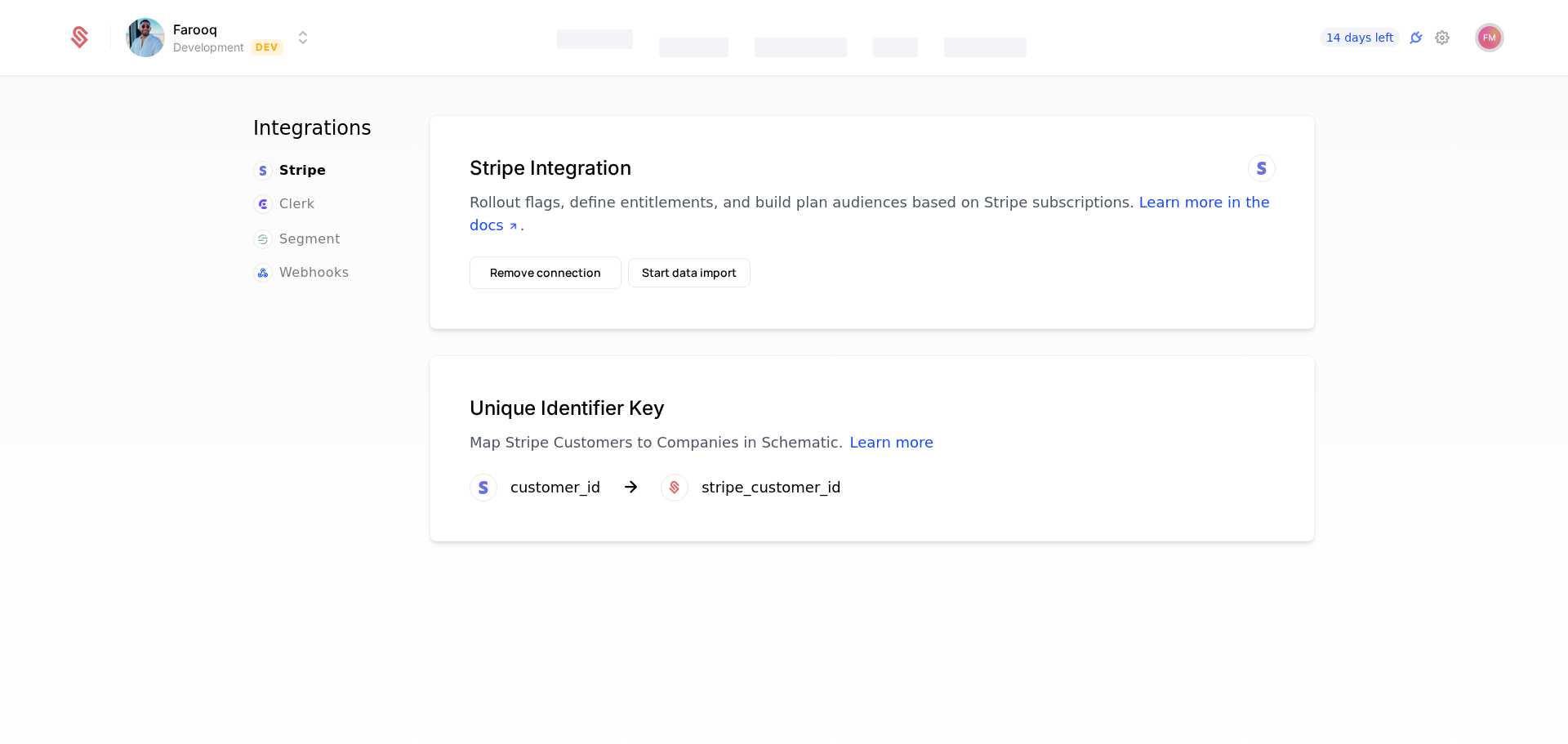
click at [1482, 27] on span "Open user button" at bounding box center [1490, 37] width 23 height 23
